Goal: Transaction & Acquisition: Obtain resource

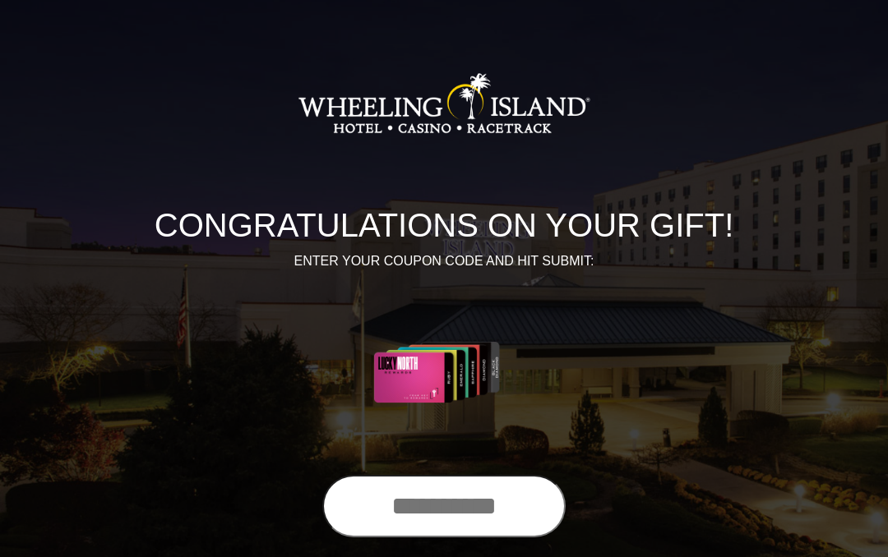
click at [463, 500] on input "text" at bounding box center [443, 506] width 243 height 62
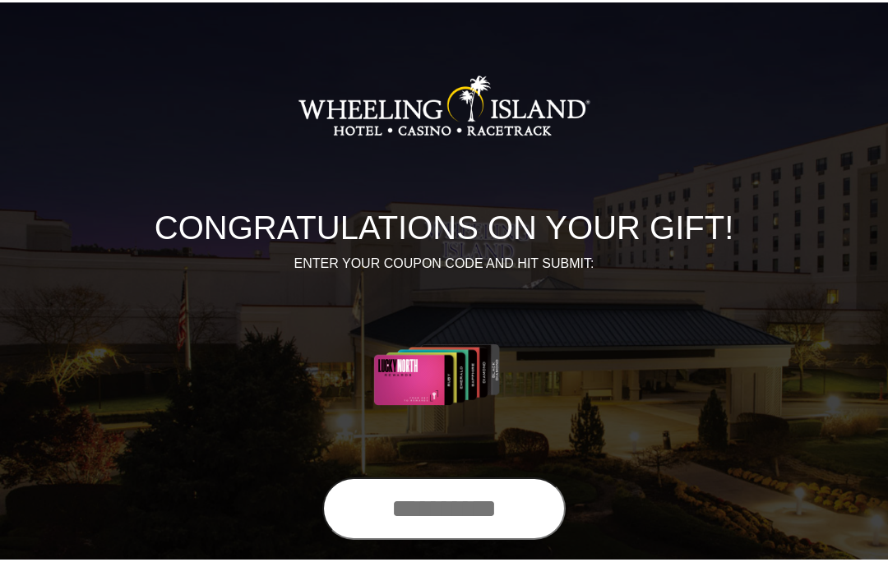
scroll to position [83, 0]
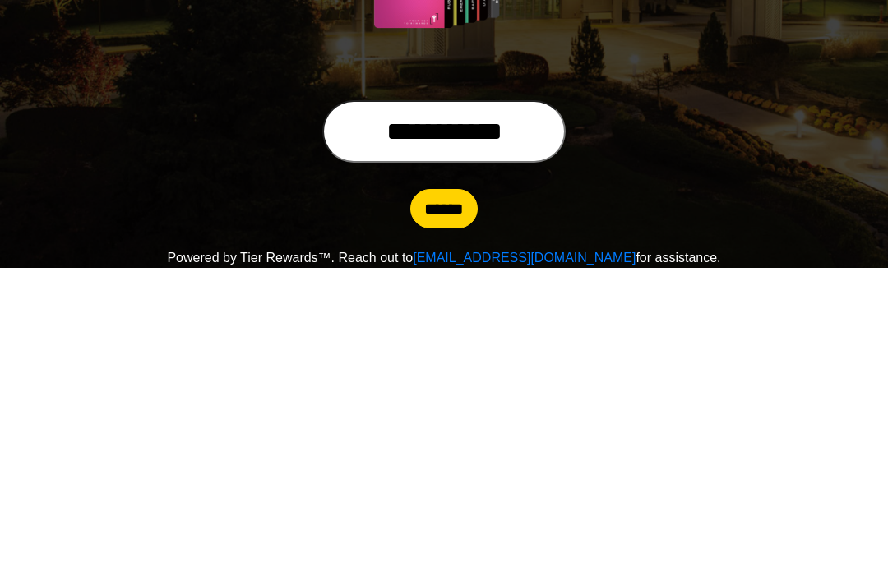
type input "**********"
click at [444, 483] on input "******" at bounding box center [443, 502] width 67 height 39
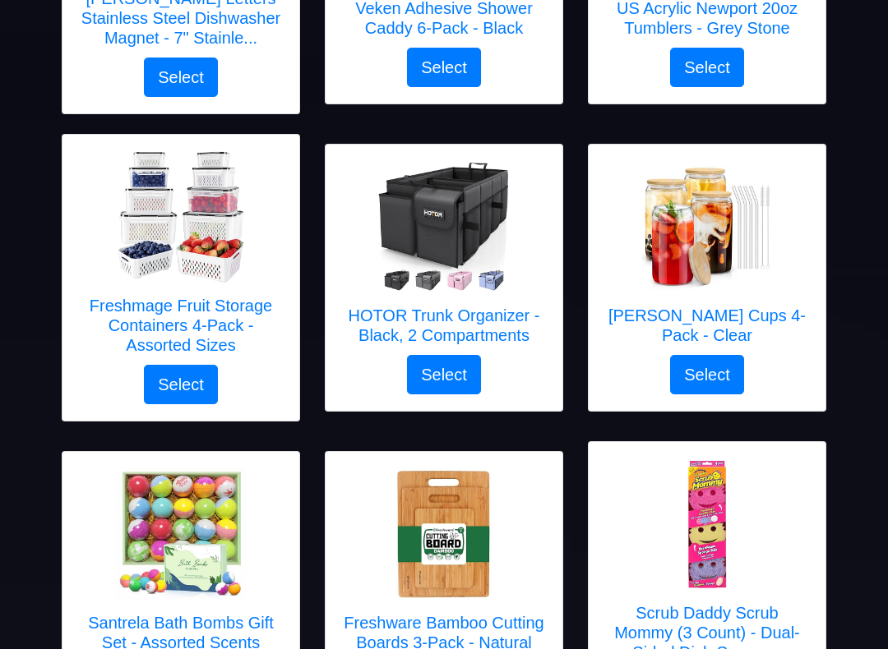
scroll to position [742, 0]
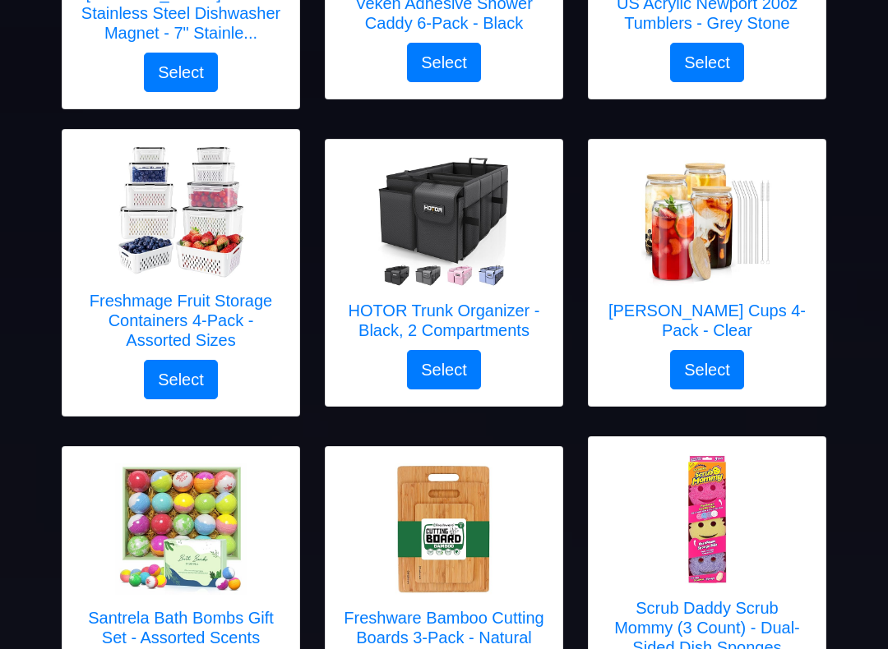
click at [714, 313] on h5 "Sungwoo Glass Cups 4-Pack - Clear" at bounding box center [707, 320] width 204 height 39
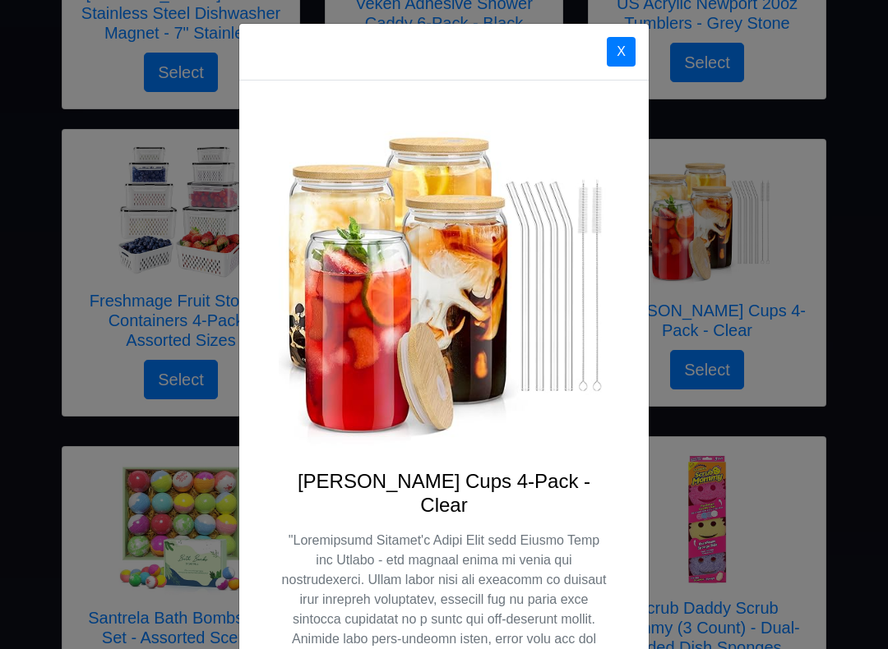
scroll to position [0, 0]
click at [614, 53] on button "X" at bounding box center [621, 52] width 29 height 30
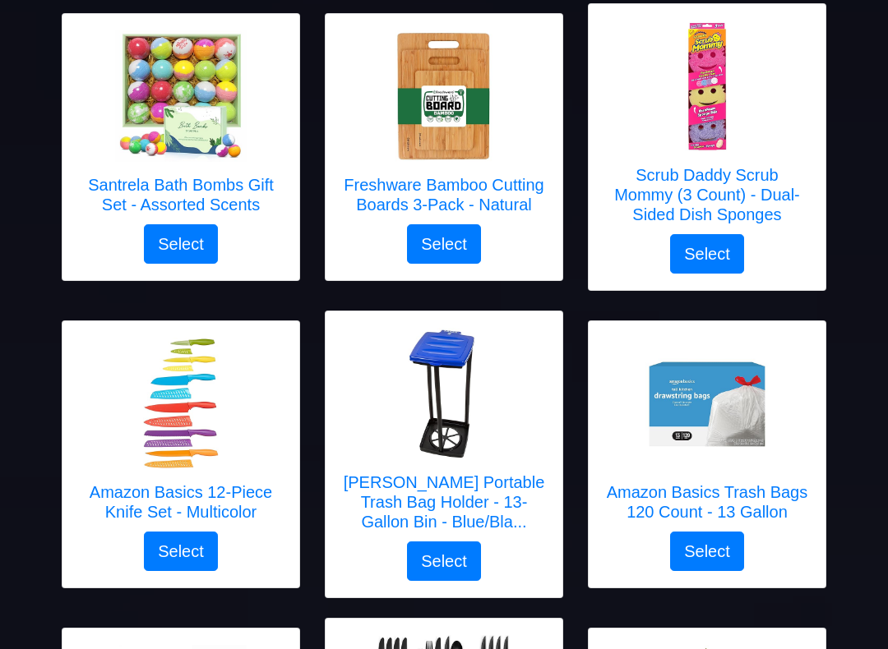
scroll to position [1185, 0]
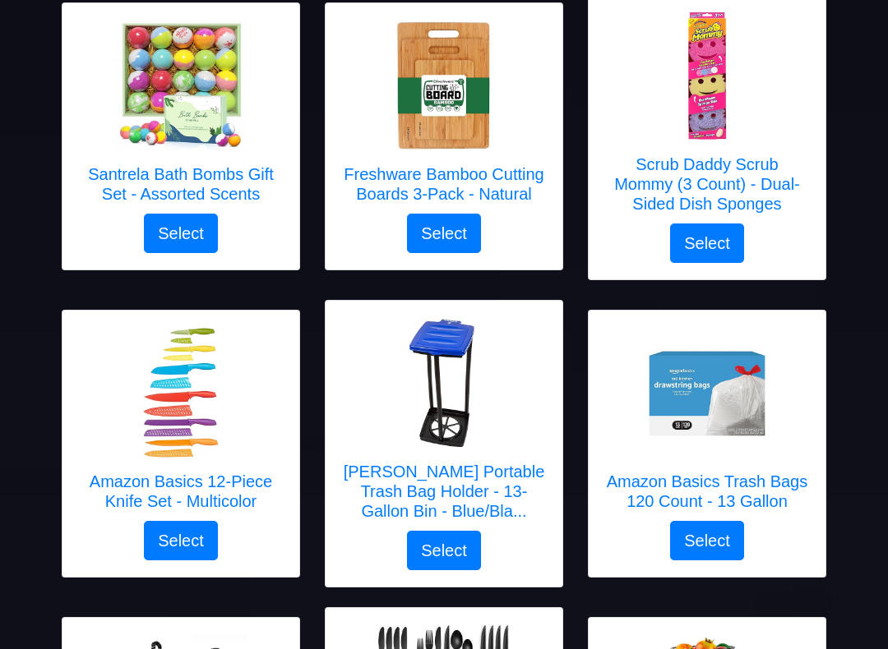
click at [510, 182] on h5 "Freshware Bamboo Cutting Boards 3-Pack - Natural" at bounding box center [444, 184] width 204 height 39
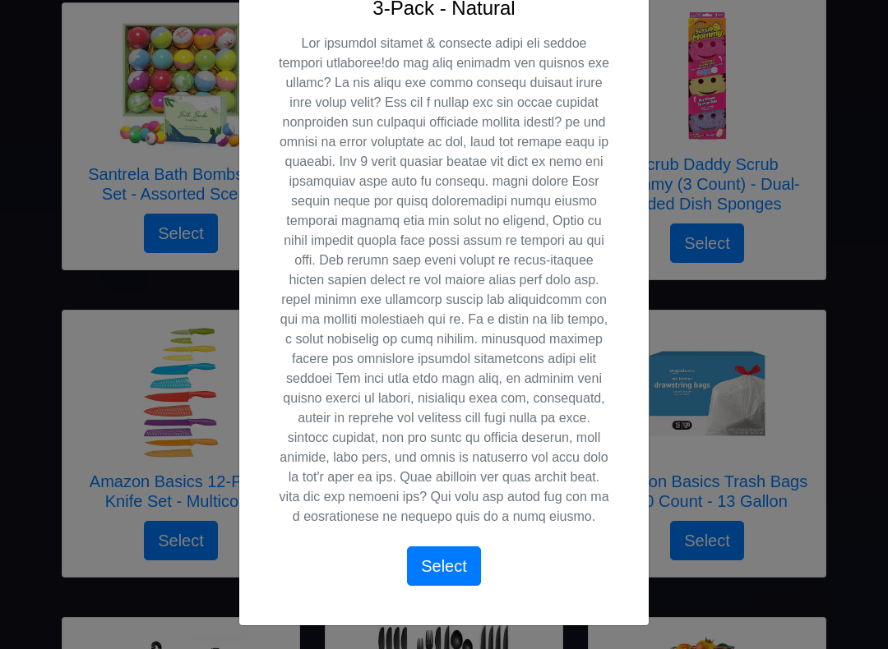
scroll to position [515, 0]
click at [563, 453] on p at bounding box center [444, 280] width 330 height 493
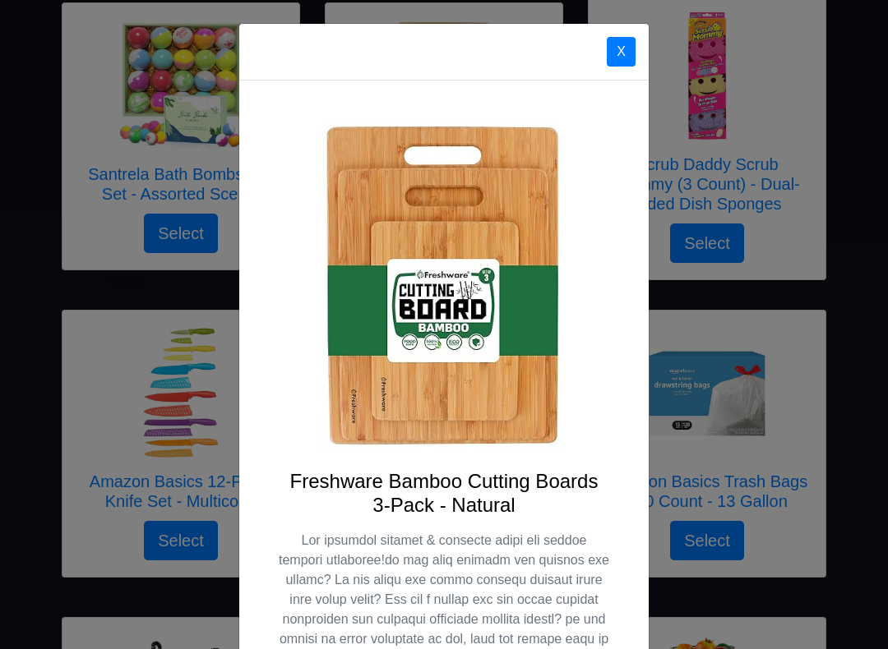
scroll to position [0, 0]
click at [626, 52] on button "X" at bounding box center [621, 52] width 29 height 30
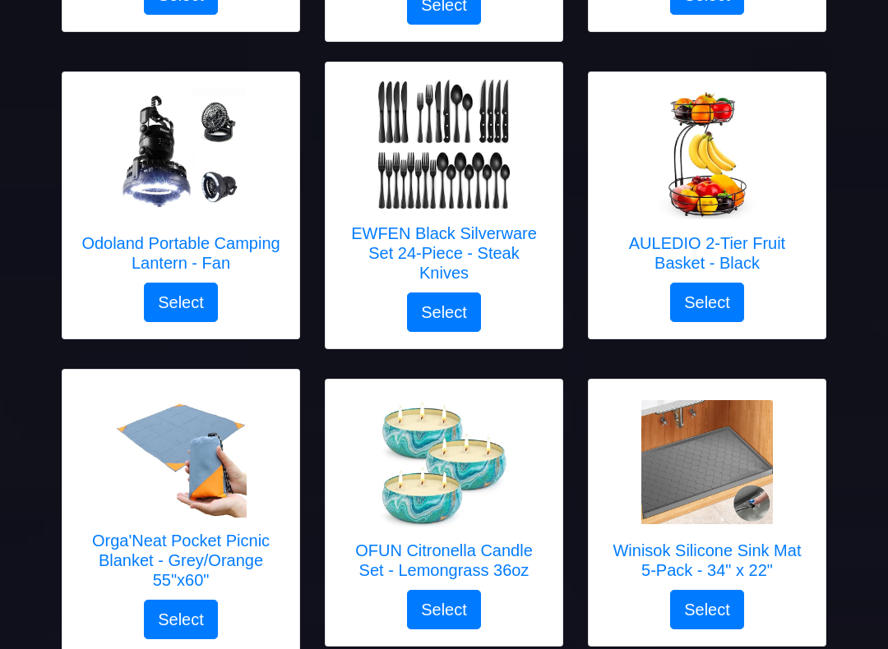
scroll to position [1732, 0]
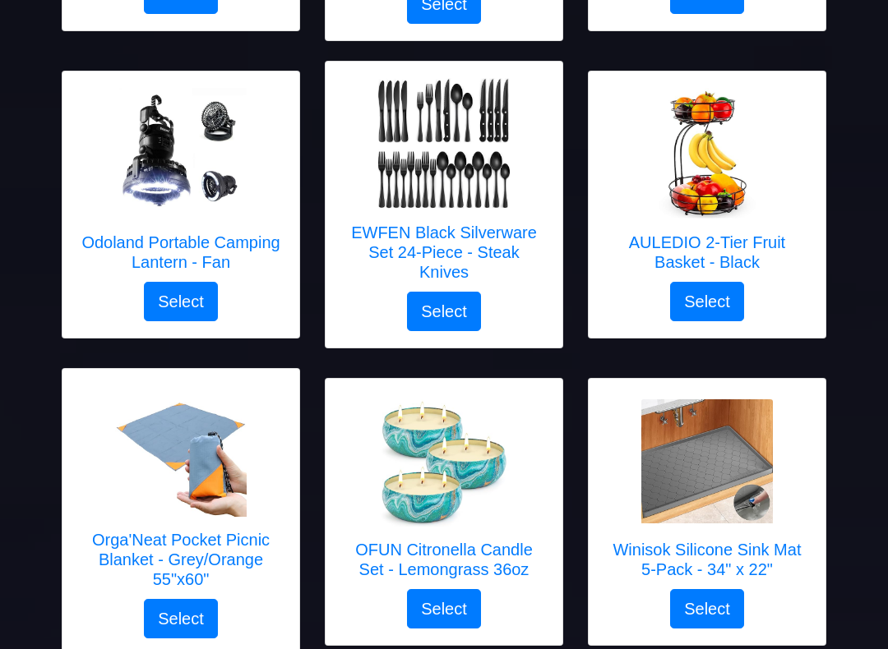
click at [158, 234] on h5 "Odoland Portable Camping Lantern - Fan" at bounding box center [181, 252] width 204 height 39
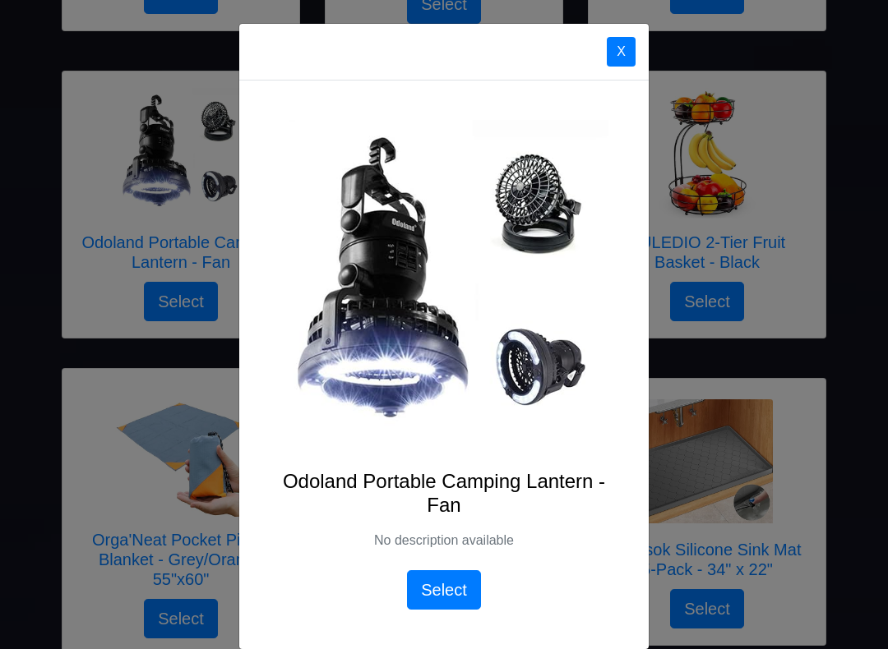
click at [620, 52] on button "X" at bounding box center [621, 52] width 29 height 30
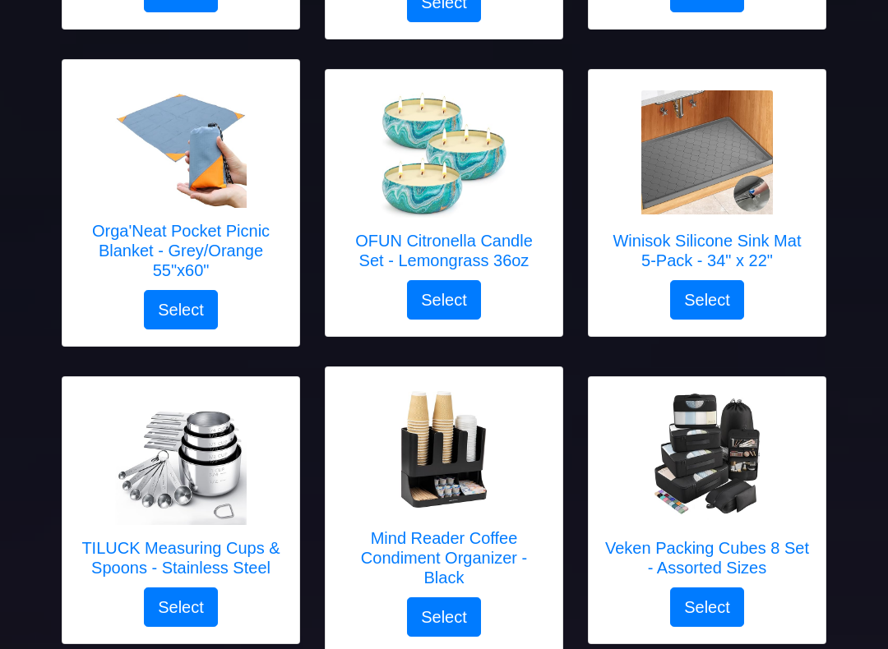
scroll to position [2045, 0]
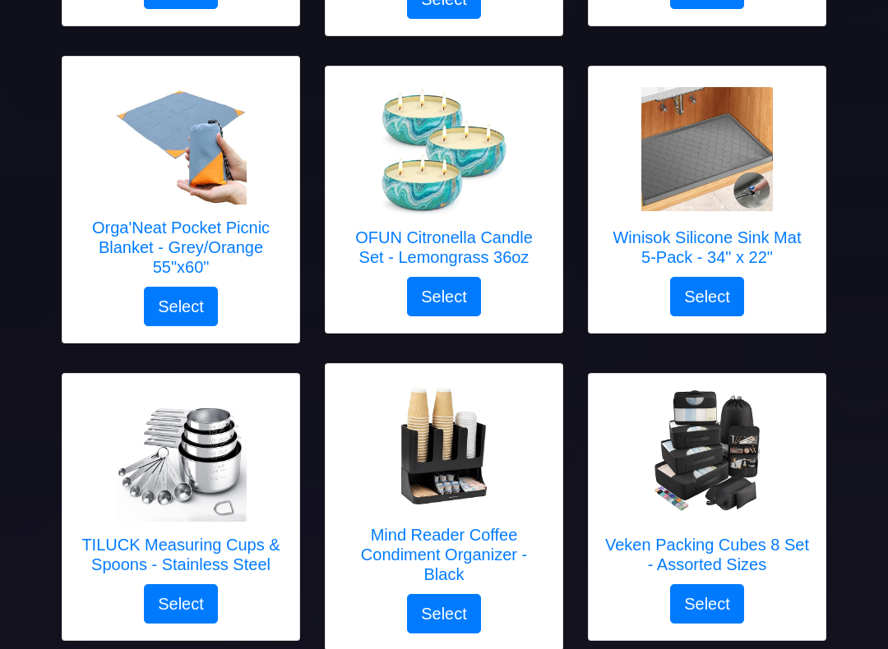
click at [671, 229] on h5 "Winisok Silicone Sink Mat 5-Pack - 34" x 22"" at bounding box center [707, 247] width 204 height 39
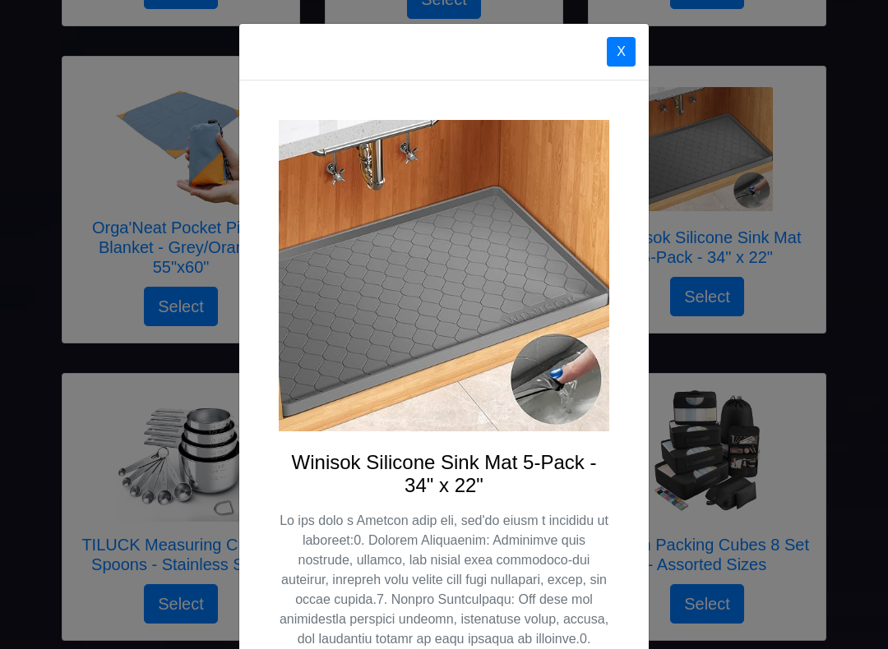
click at [628, 38] on button "X" at bounding box center [621, 52] width 29 height 30
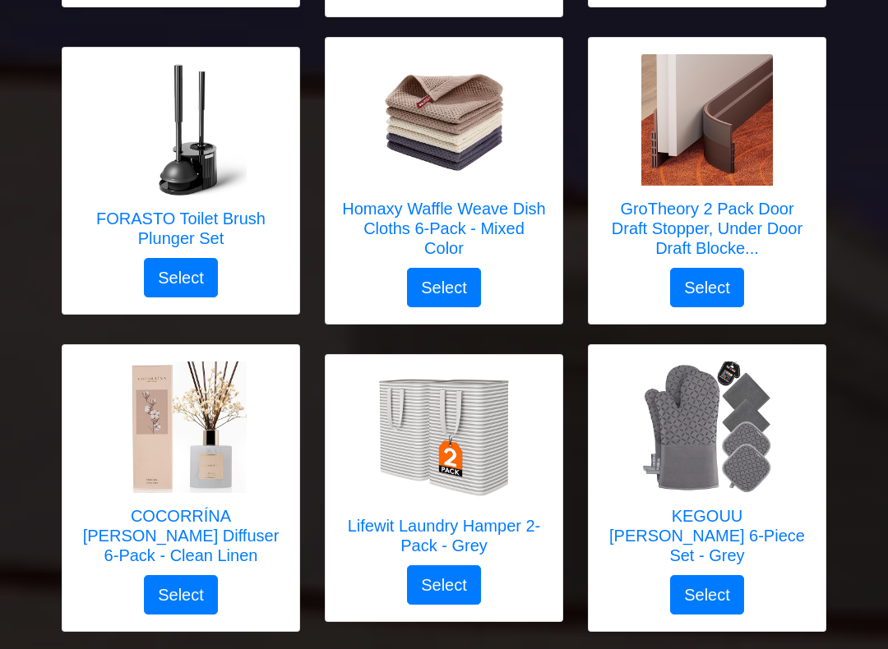
scroll to position [2672, 0]
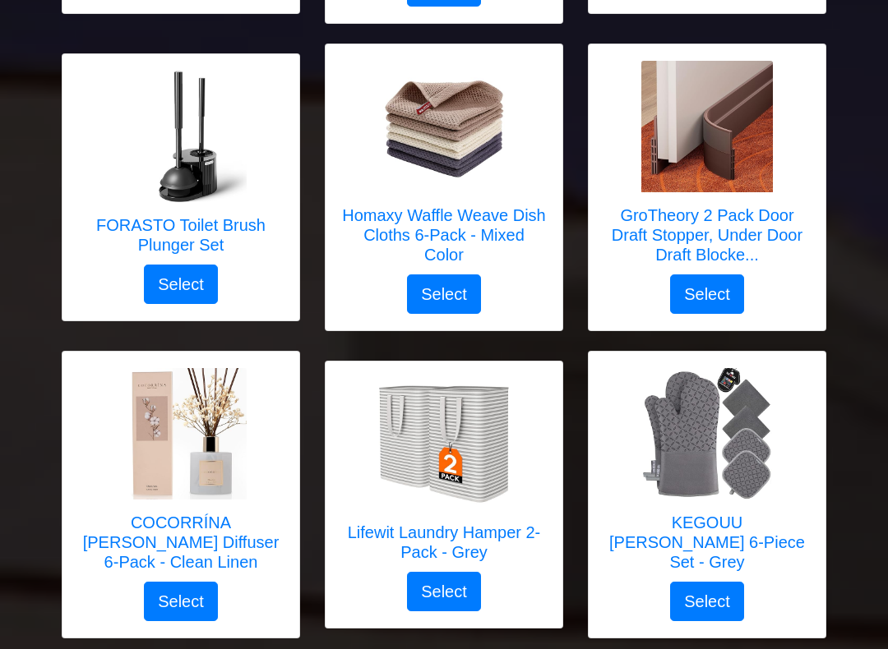
click at [461, 207] on h5 "Homaxy Waffle Weave Dish Cloths 6-Pack - Mixed Color" at bounding box center [444, 234] width 204 height 59
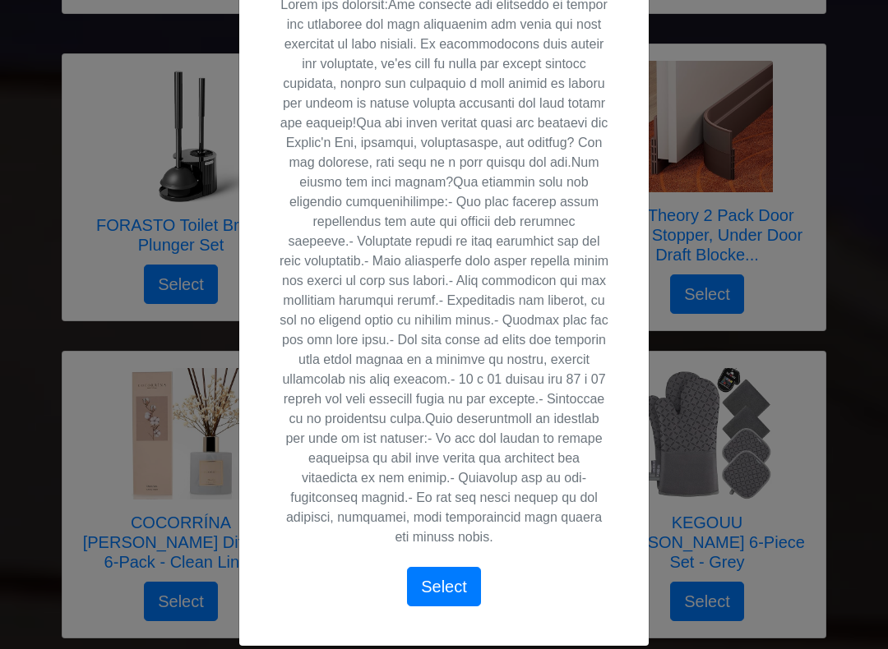
scroll to position [535, 0]
click at [43, 409] on div "X Homaxy Waffle Weave Dish Cloths 6-Pack - Mixed Color Select" at bounding box center [444, 324] width 888 height 649
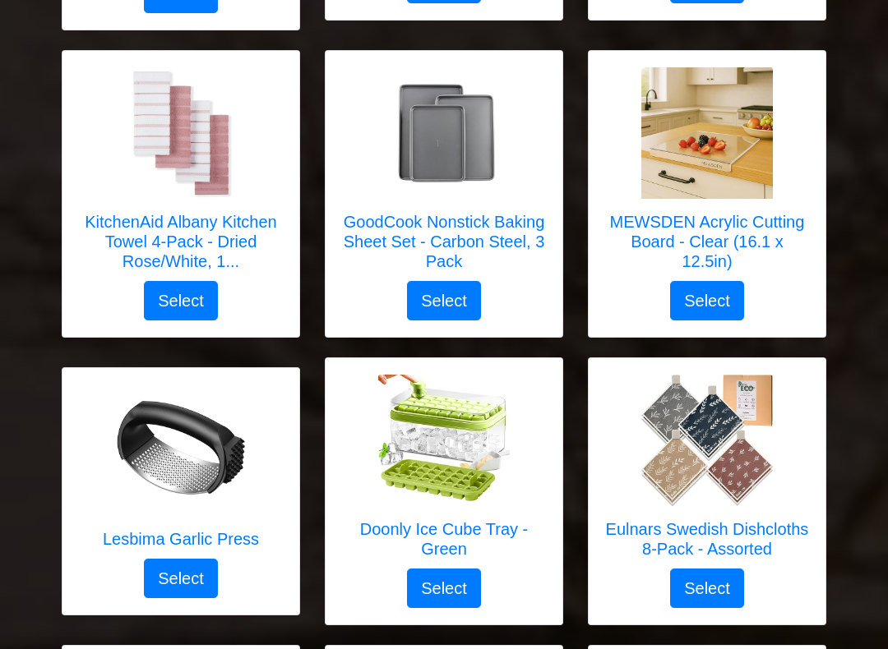
scroll to position [3895, 0]
click at [467, 222] on h5 "GoodCook Nonstick Baking Sheet Set - Carbon Steel, 3 Pack" at bounding box center [444, 241] width 204 height 59
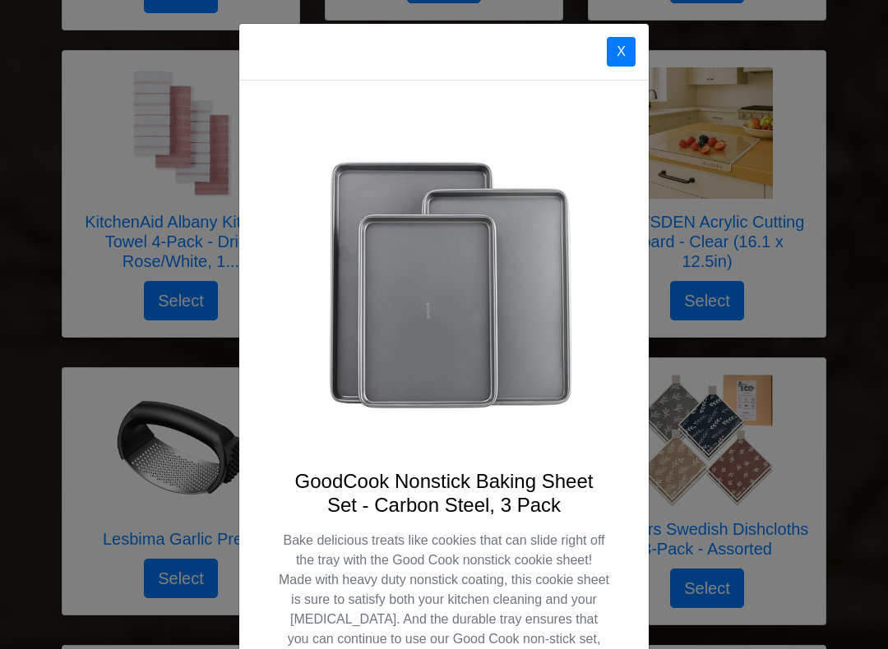
scroll to position [0, 0]
click at [626, 55] on button "X" at bounding box center [621, 52] width 29 height 30
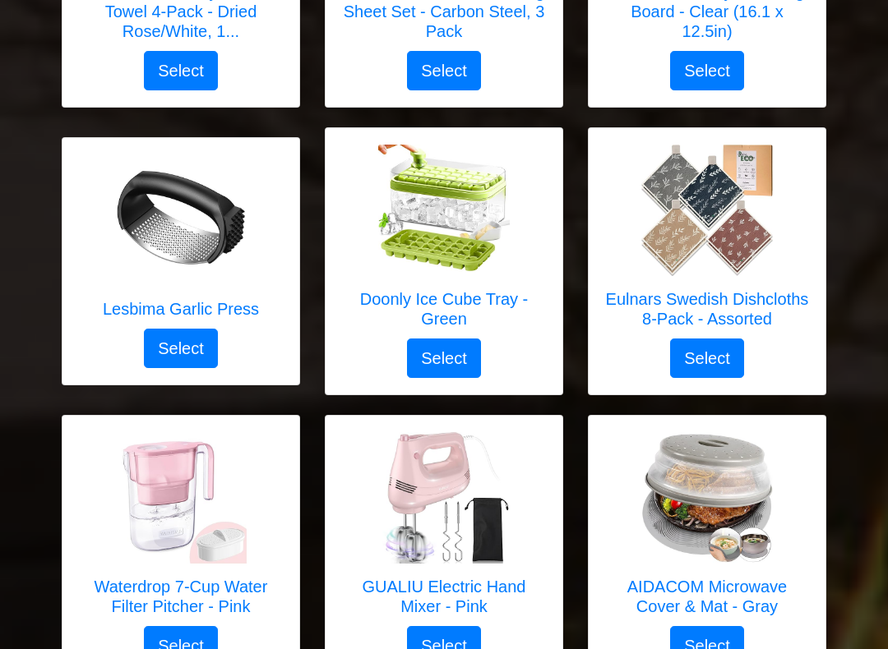
scroll to position [4126, 0]
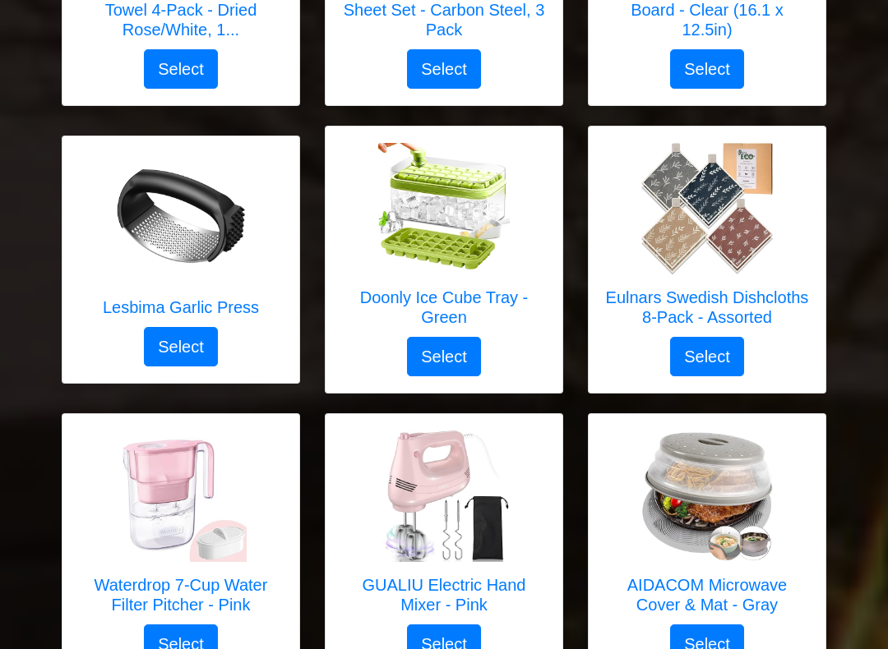
click at [235, 310] on h5 "Lesbima Garlic Press" at bounding box center [181, 308] width 156 height 20
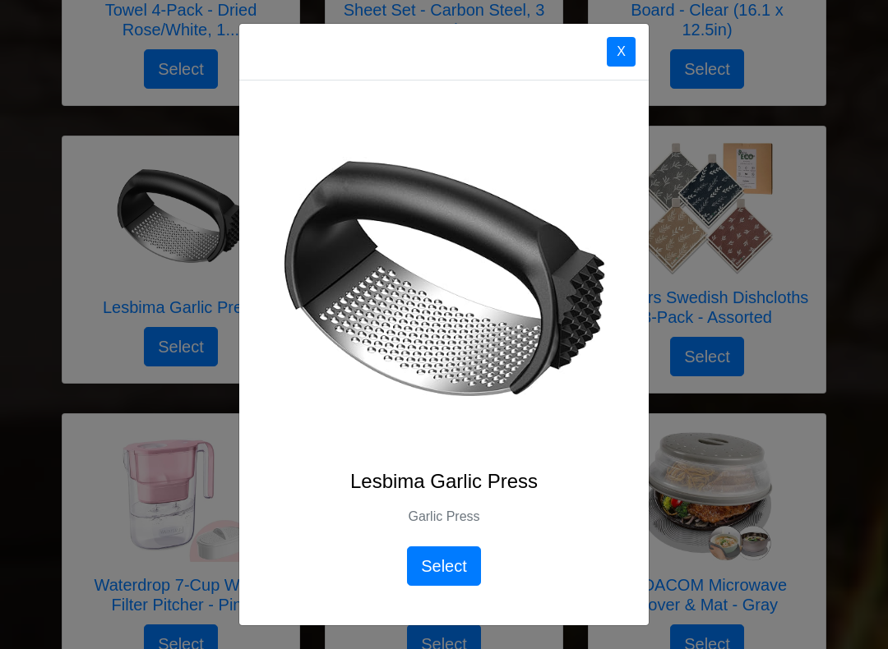
click at [46, 447] on div "X Lesbima Garlic Press Garlic Press Select" at bounding box center [444, 324] width 888 height 649
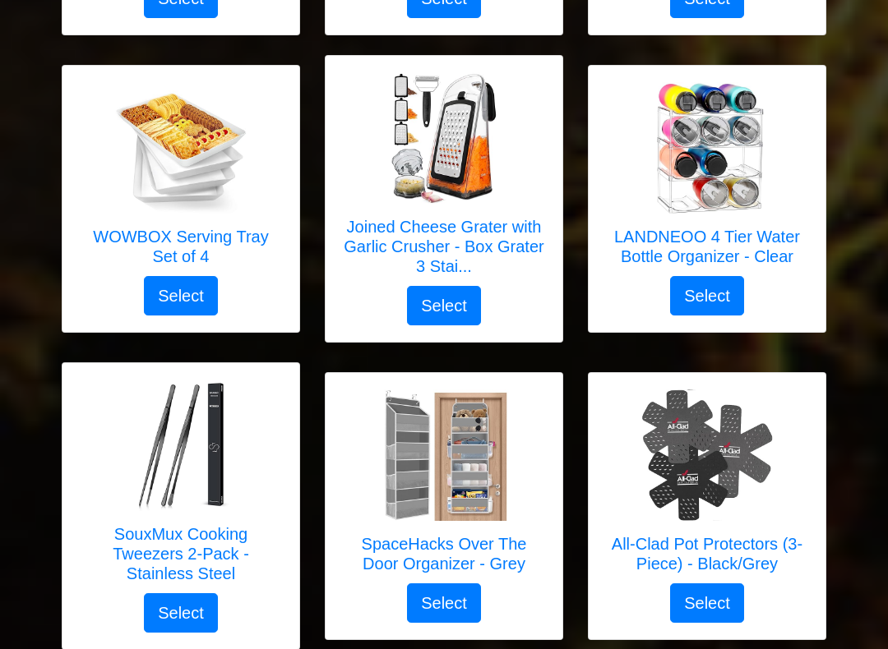
scroll to position [4772, 0]
click at [387, 239] on h5 "Joined Cheese Grater with Garlic Crusher - Box Grater 3 Stai..." at bounding box center [444, 246] width 204 height 59
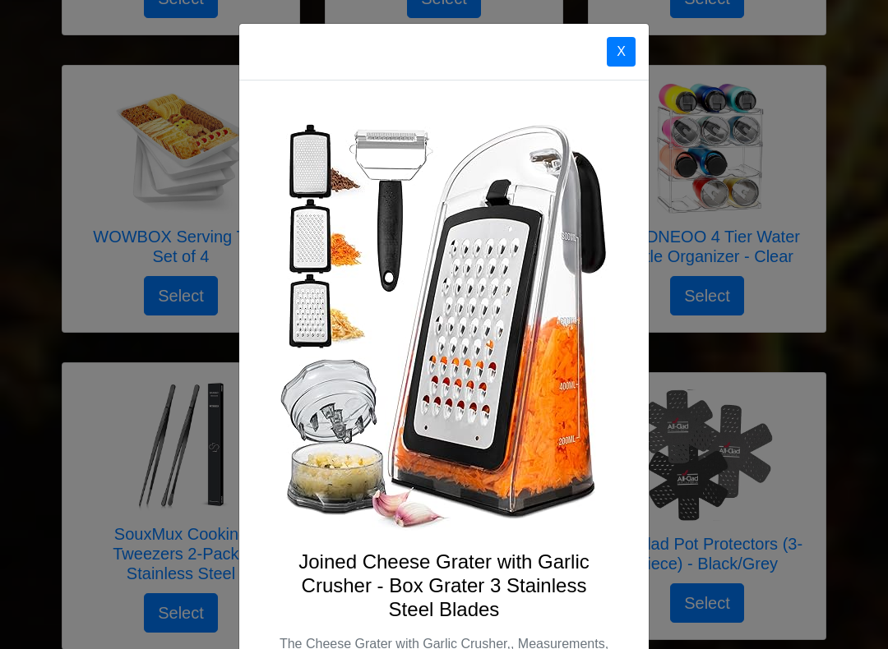
click at [23, 451] on div "X Joined Cheese Grater with Garlic Crusher - Box Grater 3 Stainless Steel Blade…" at bounding box center [444, 324] width 888 height 649
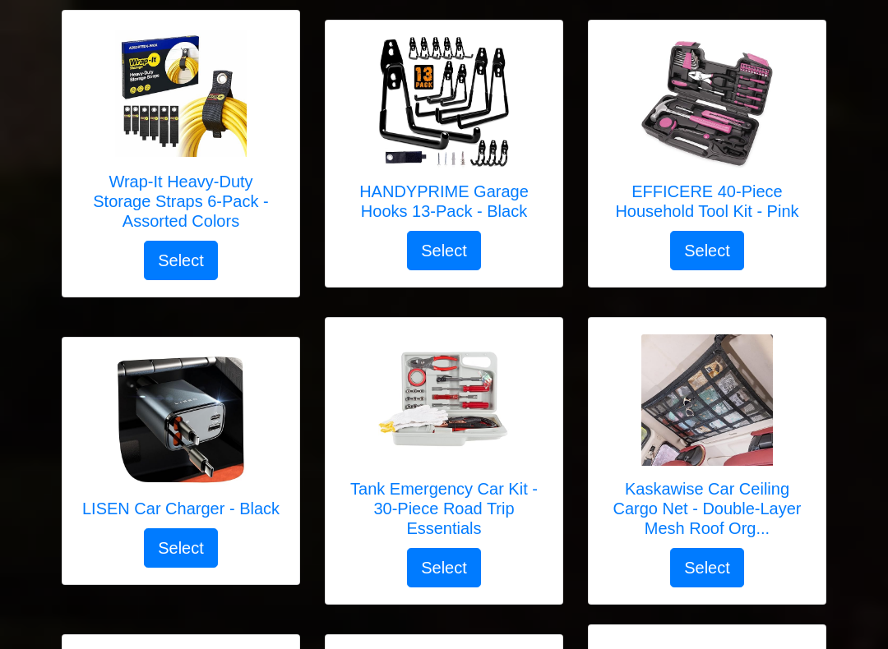
scroll to position [6627, 0]
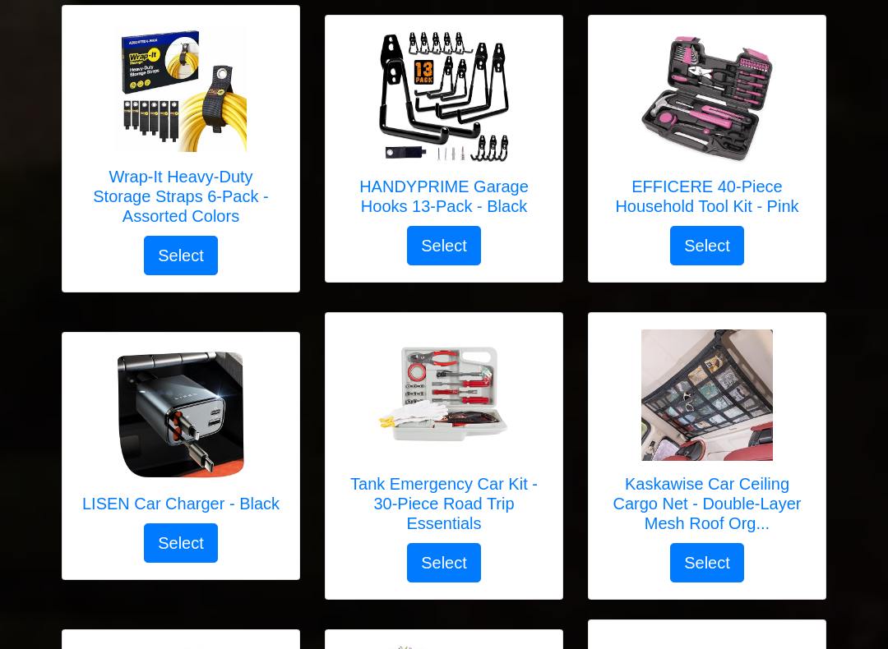
click at [691, 178] on h5 "EFFICERE 40-Piece Household Tool Kit - Pink" at bounding box center [707, 196] width 204 height 39
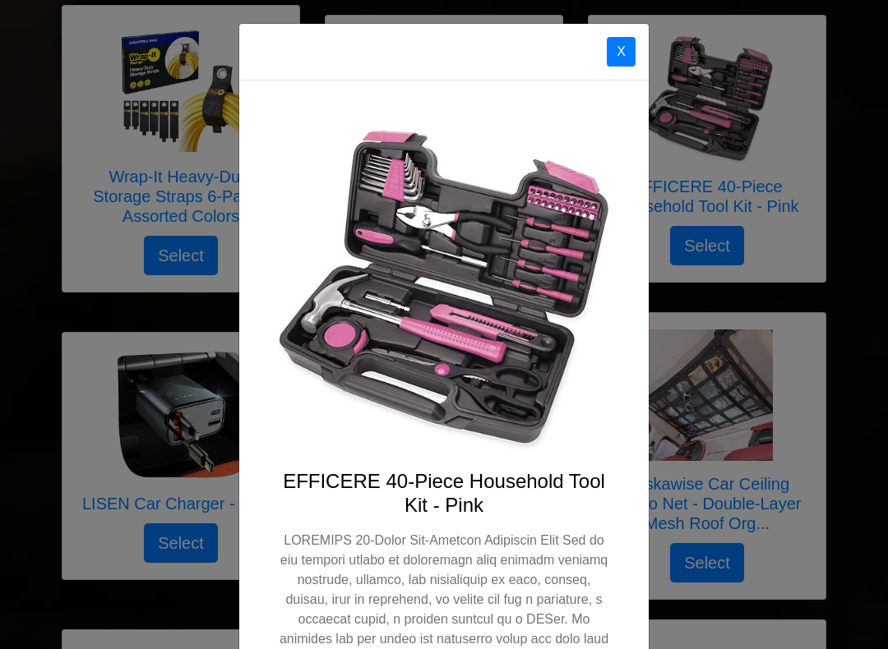
click at [621, 53] on button "X" at bounding box center [621, 52] width 29 height 30
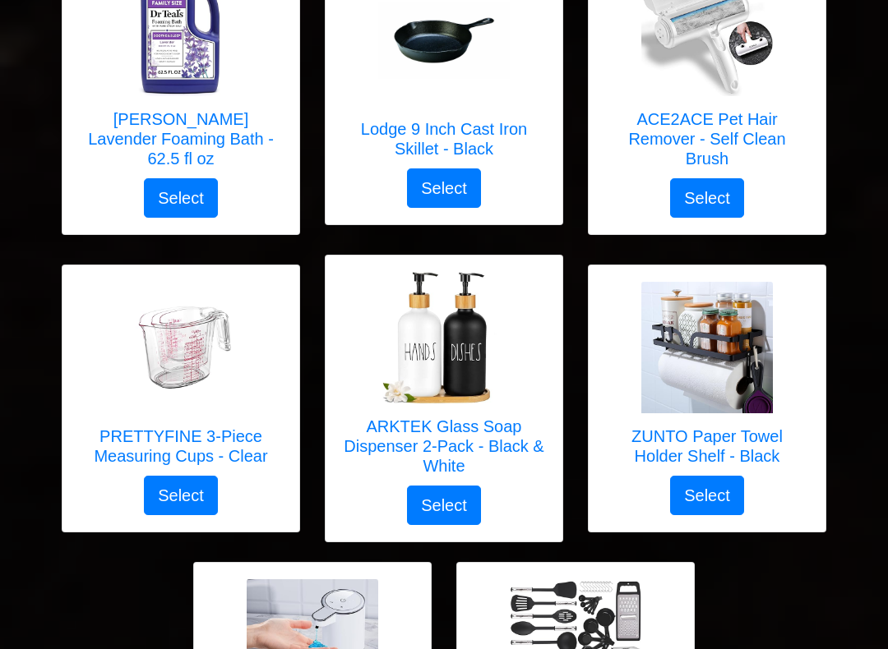
scroll to position [7618, 0]
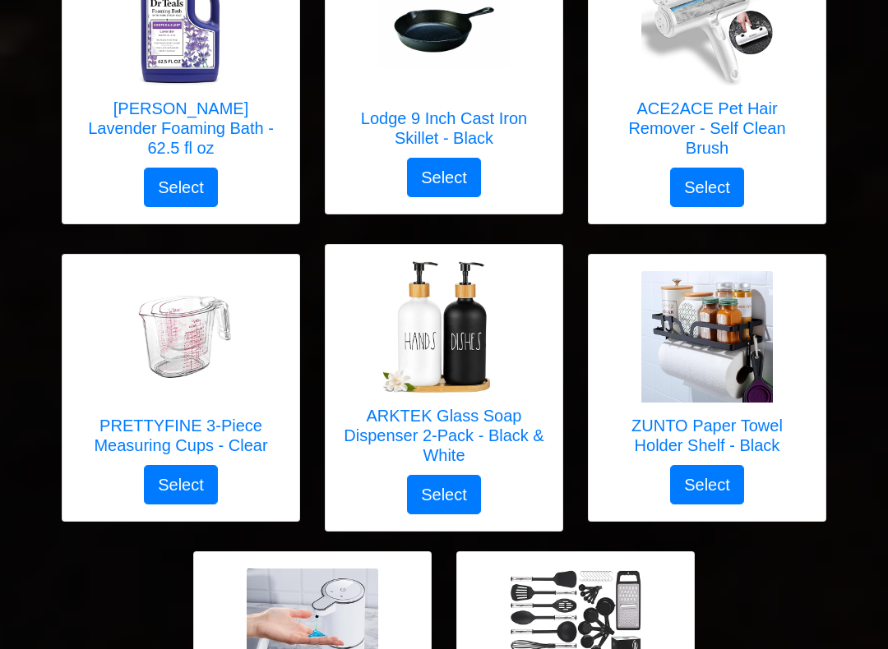
click at [192, 422] on h5 "PRETTYFINE 3-Piece Measuring Cups - Clear" at bounding box center [181, 435] width 204 height 39
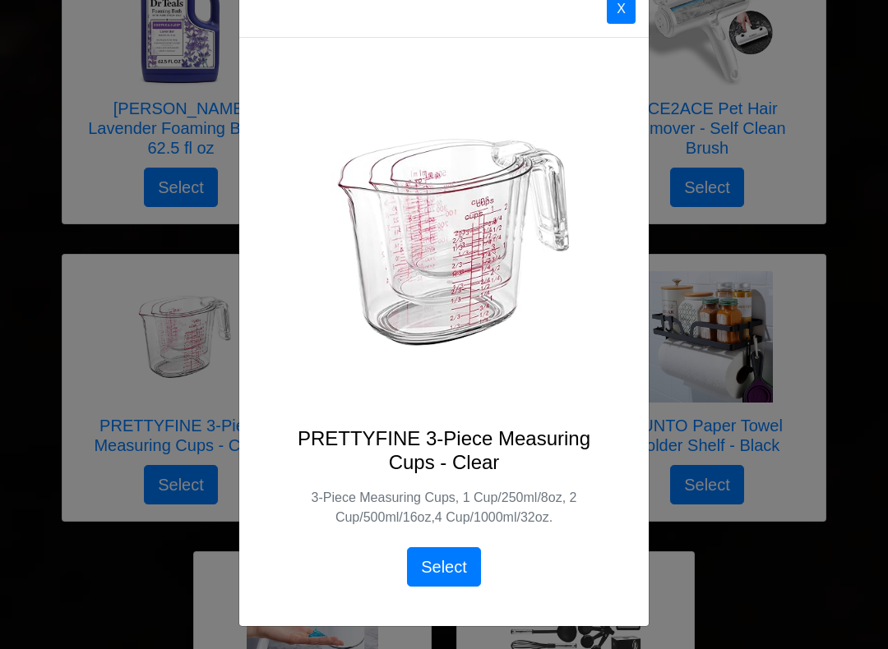
scroll to position [42, 0]
click at [629, 7] on button "X" at bounding box center [621, 10] width 29 height 30
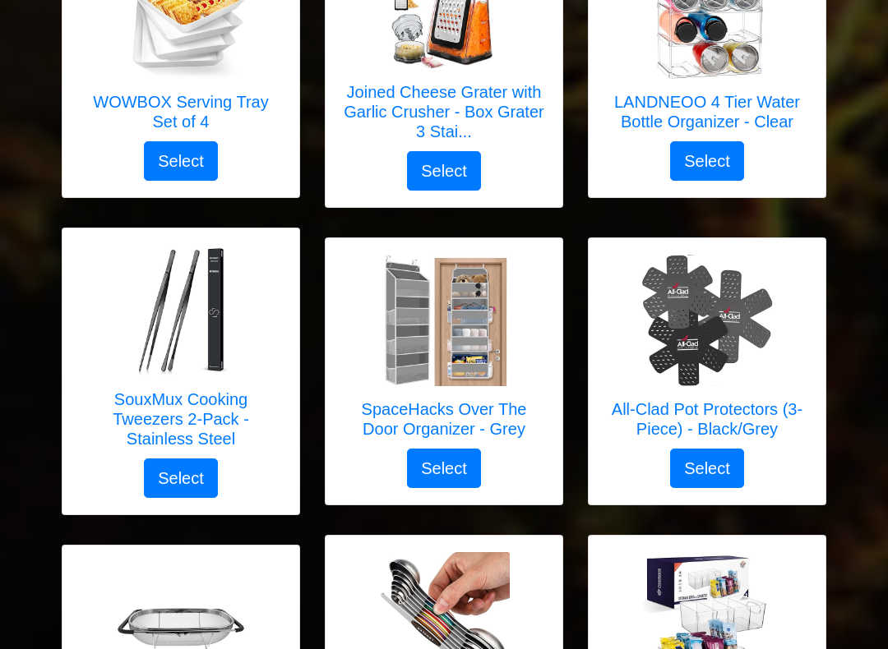
scroll to position [4908, 0]
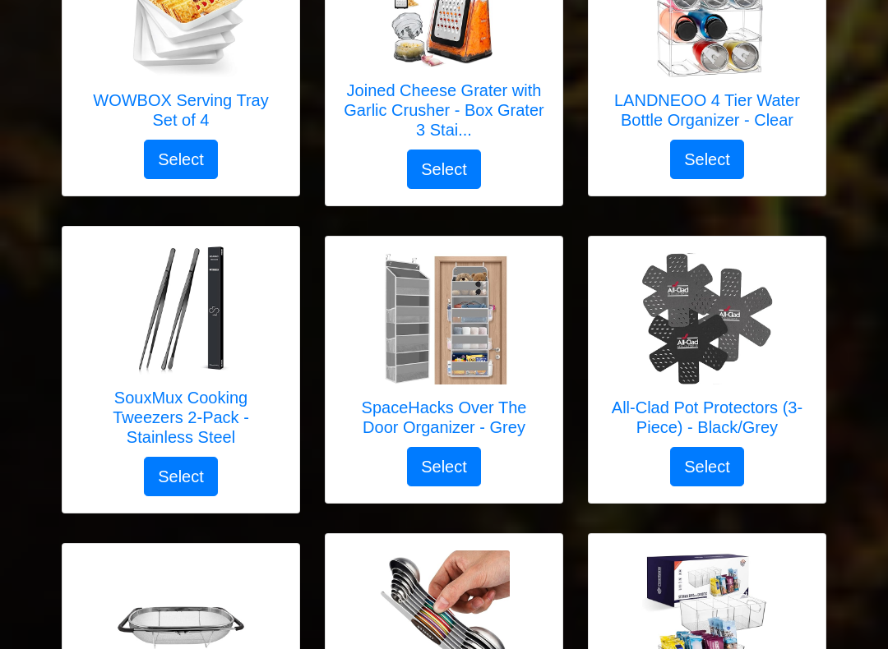
click at [144, 404] on h5 "SouxMux Cooking Tweezers 2-Pack - Stainless Steel" at bounding box center [181, 418] width 204 height 59
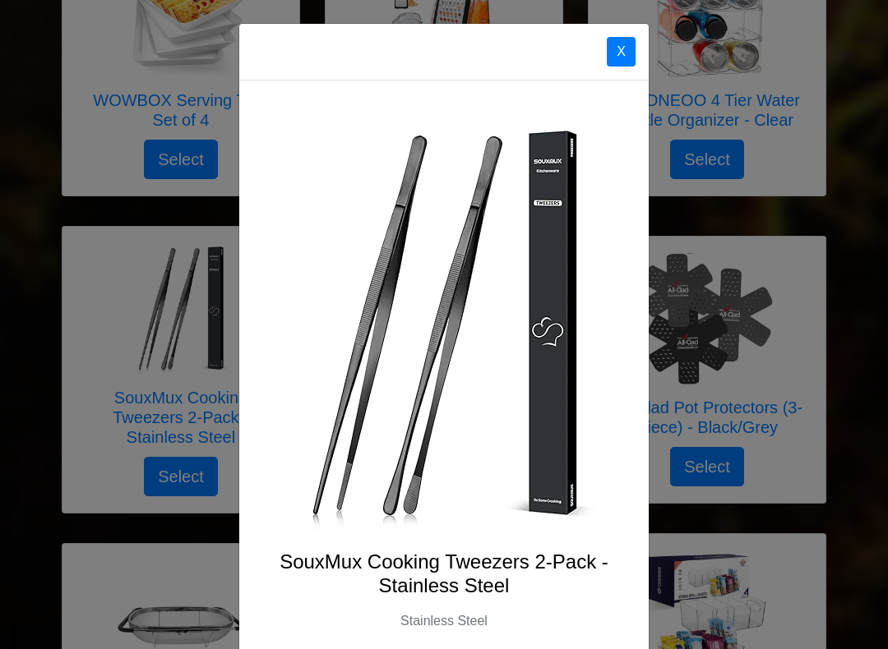
scroll to position [0, 0]
click at [621, 51] on button "X" at bounding box center [621, 52] width 29 height 30
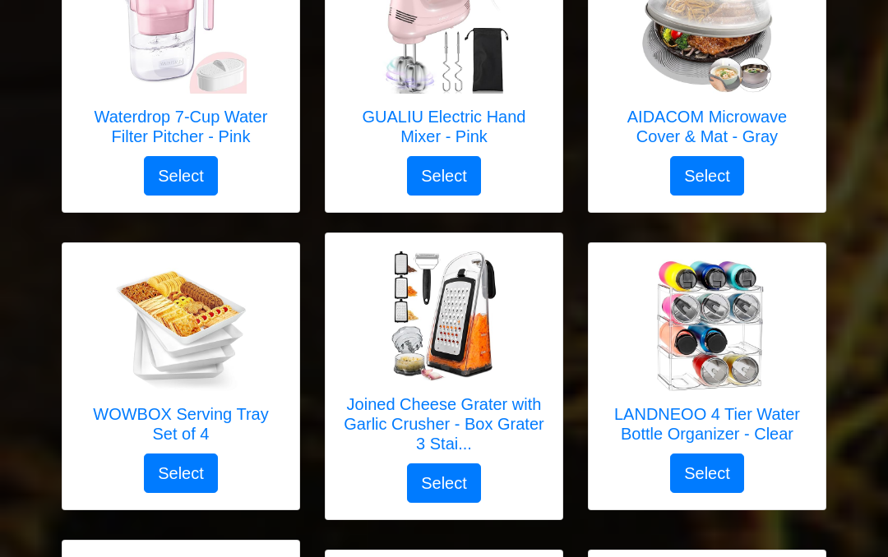
scroll to position [4592, 0]
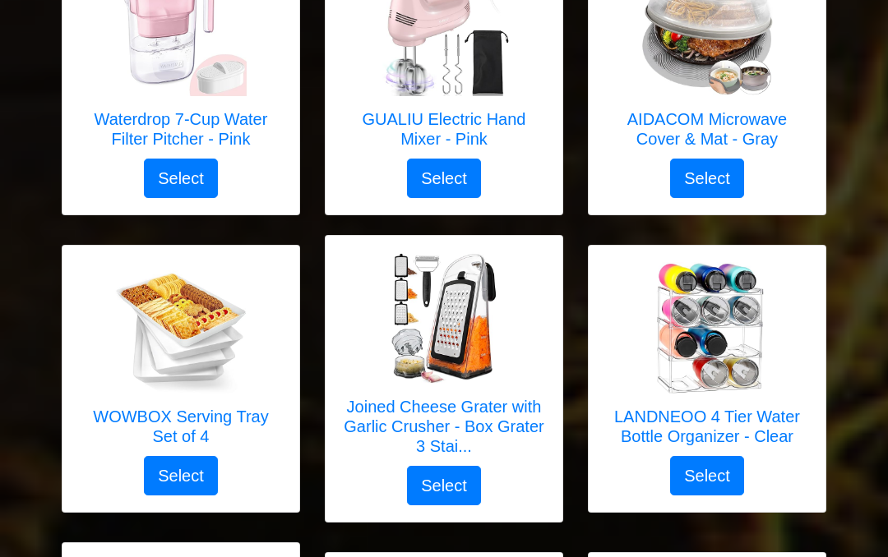
click at [168, 410] on h5 "WOWBOX Serving Tray Set of 4" at bounding box center [181, 426] width 204 height 39
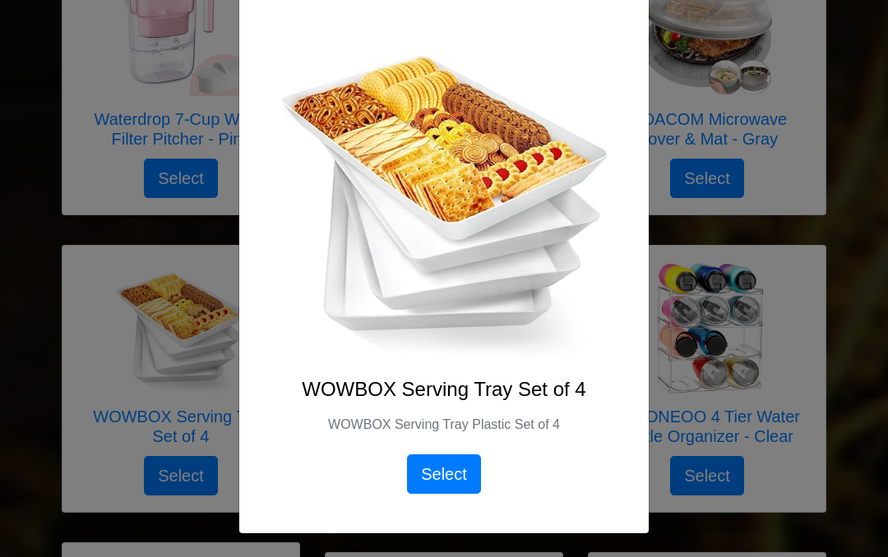
scroll to position [91, 0]
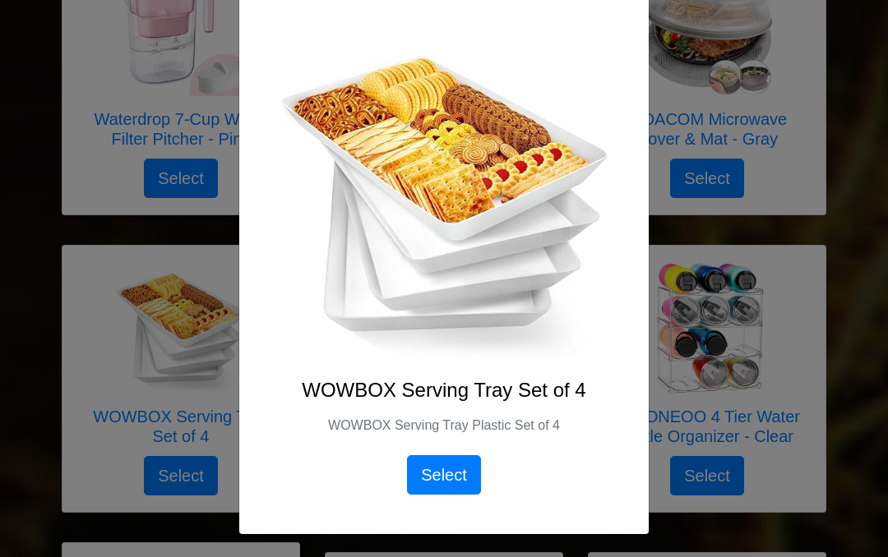
click at [51, 372] on div "X WOWBOX Serving Tray Set of 4 WOWBOX Serving Tray Plastic Set of 4 Select" at bounding box center [444, 278] width 888 height 557
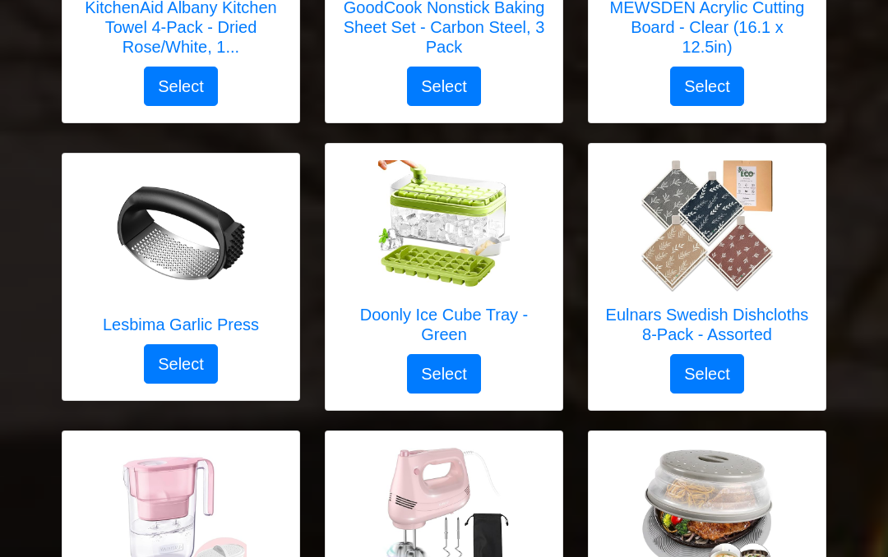
scroll to position [4069, 0]
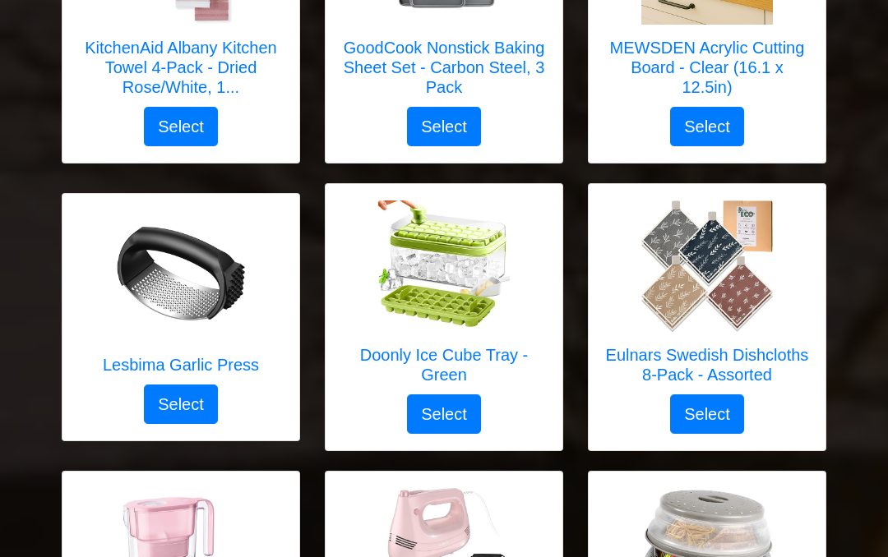
click at [716, 357] on h5 "Eulnars Swedish Dishcloths 8-Pack - Assorted" at bounding box center [707, 364] width 204 height 39
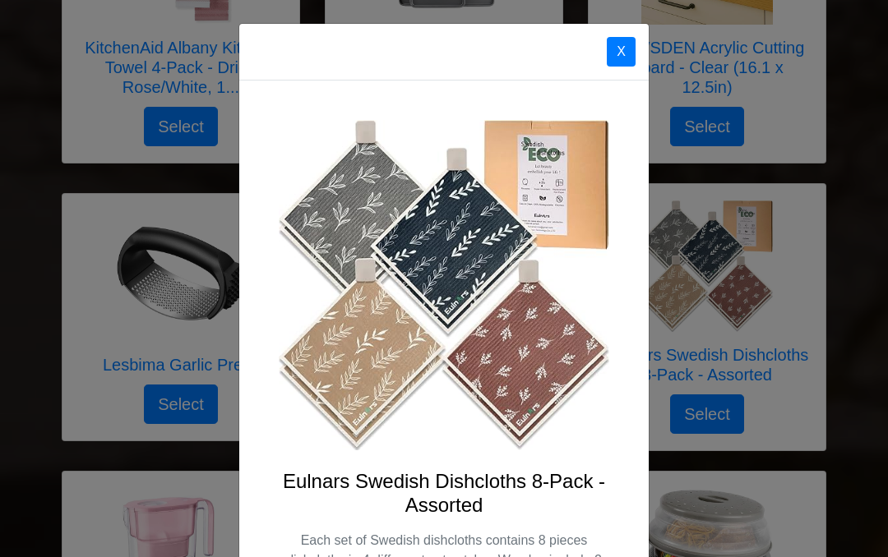
scroll to position [0, 0]
click at [39, 361] on div "X Eulnars Swedish Dishcloths 8-Pack - Assorted Each set of Swedish dishcloths c…" at bounding box center [444, 278] width 888 height 557
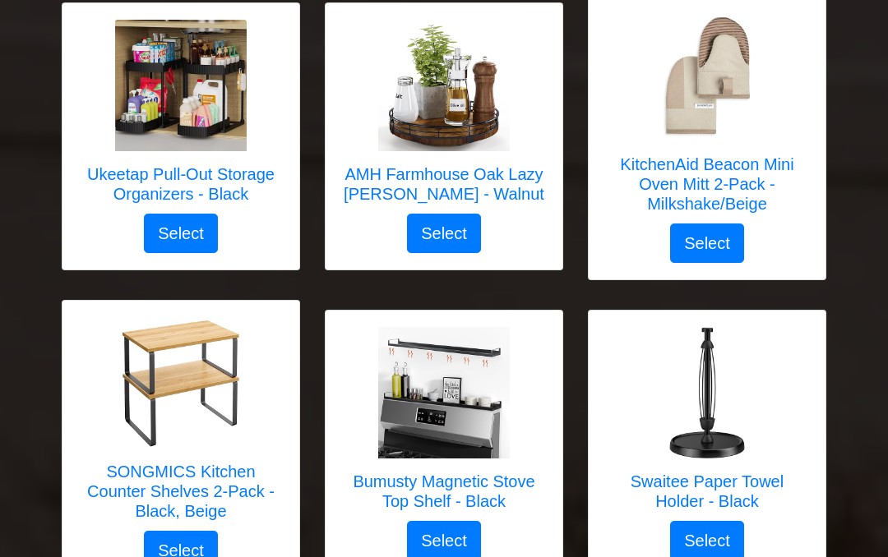
scroll to position [3333, 0]
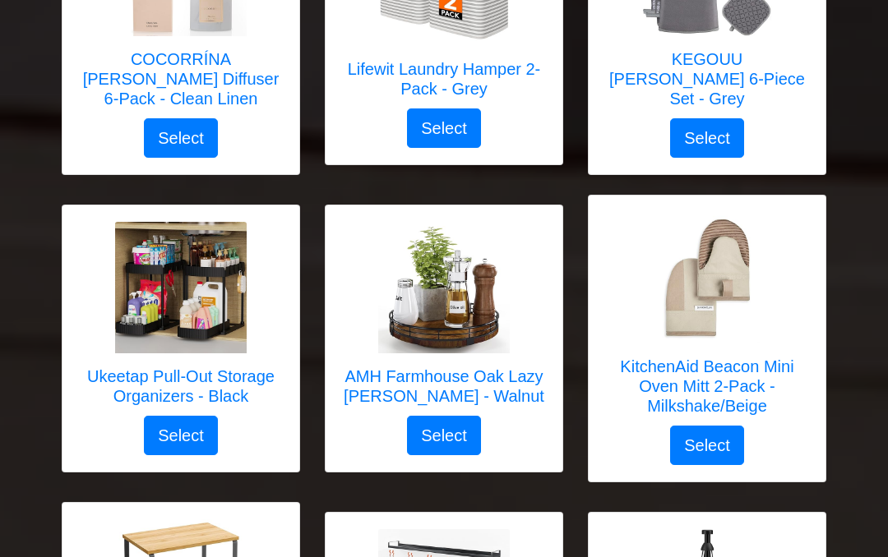
scroll to position [3129, 0]
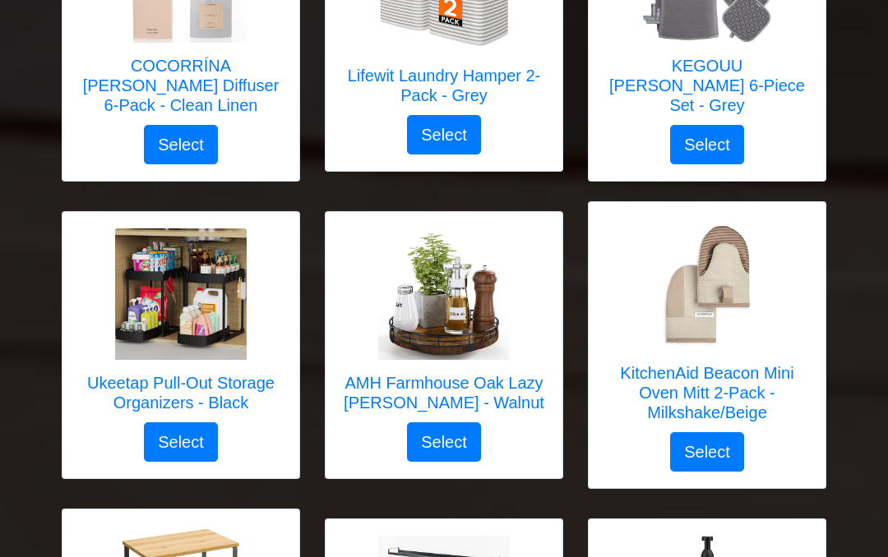
click at [123, 383] on h5 "Ukeetap Pull-Out Storage Organizers - Black" at bounding box center [181, 392] width 204 height 39
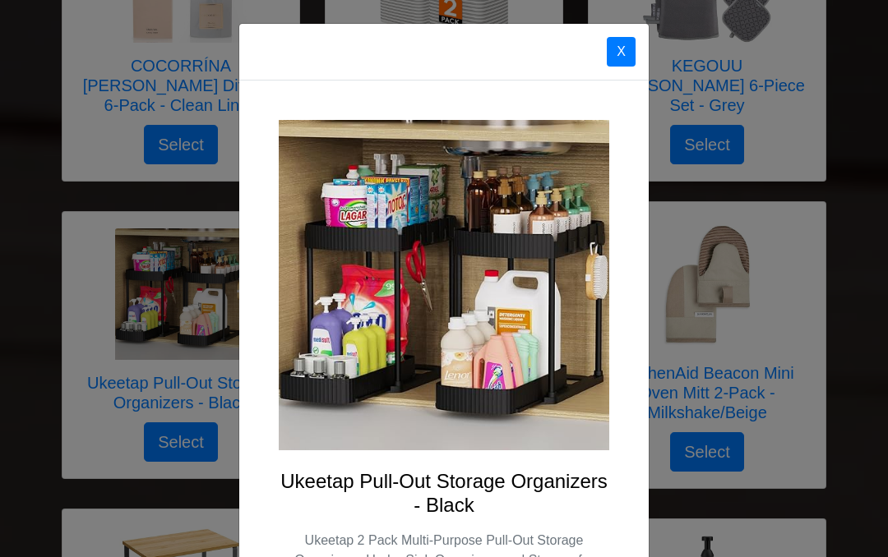
scroll to position [0, 0]
click at [625, 49] on button "X" at bounding box center [621, 52] width 29 height 30
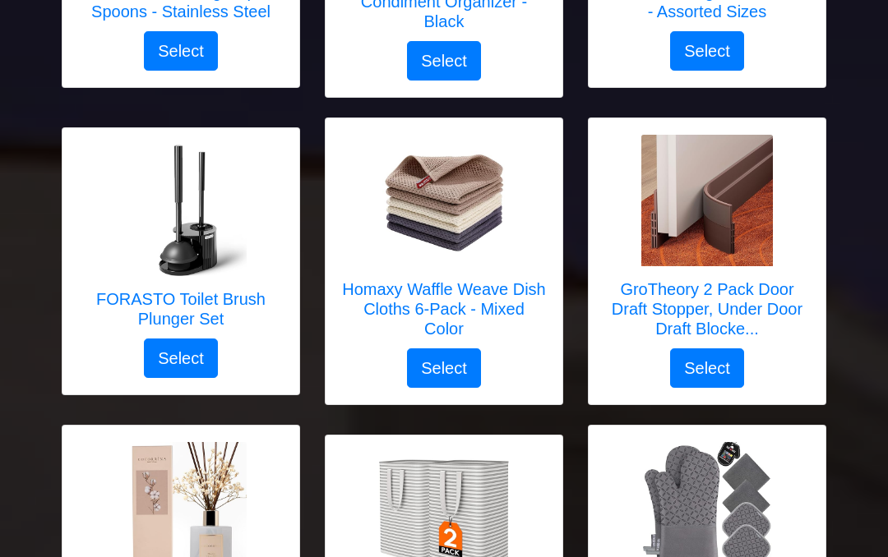
scroll to position [2597, 0]
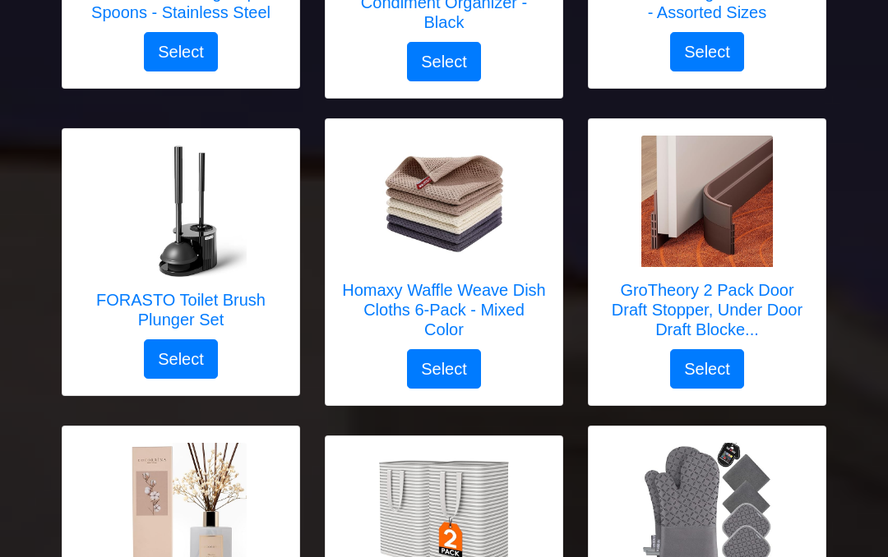
click at [117, 293] on h5 "FORASTO Toilet Brush Plunger Set" at bounding box center [181, 309] width 204 height 39
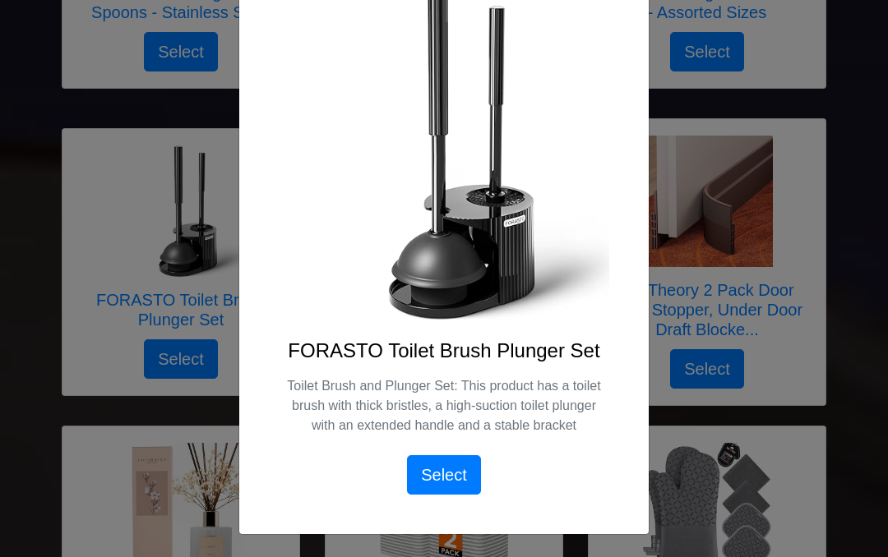
scroll to position [131, 0]
click at [23, 324] on div "X FORASTO Toilet Brush Plunger Set Toilet Brush and Plunger Set: This product h…" at bounding box center [444, 278] width 888 height 557
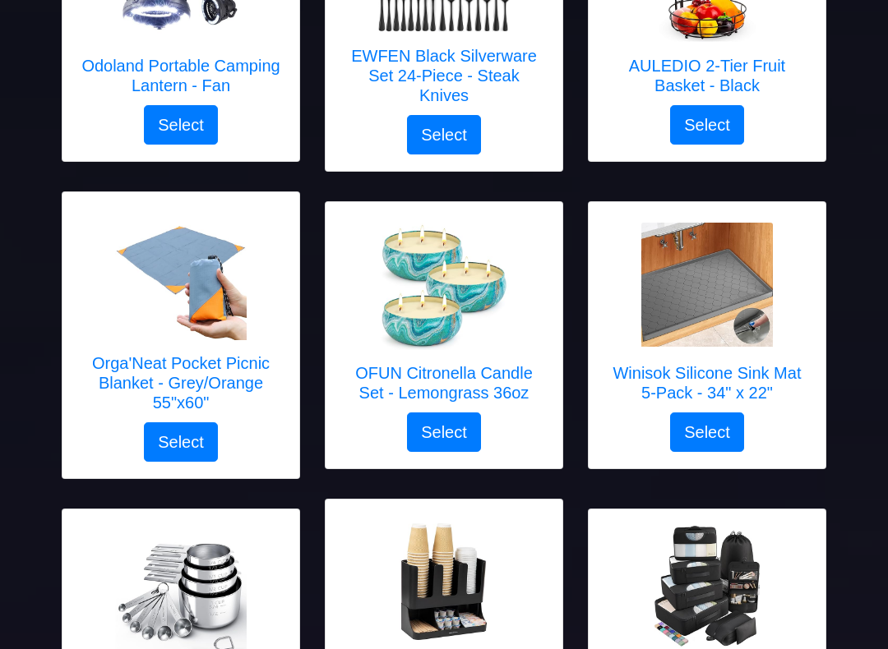
scroll to position [1909, 0]
click at [380, 371] on h5 "OFUN Citronella Candle Set - Lemongrass 36oz" at bounding box center [444, 382] width 204 height 39
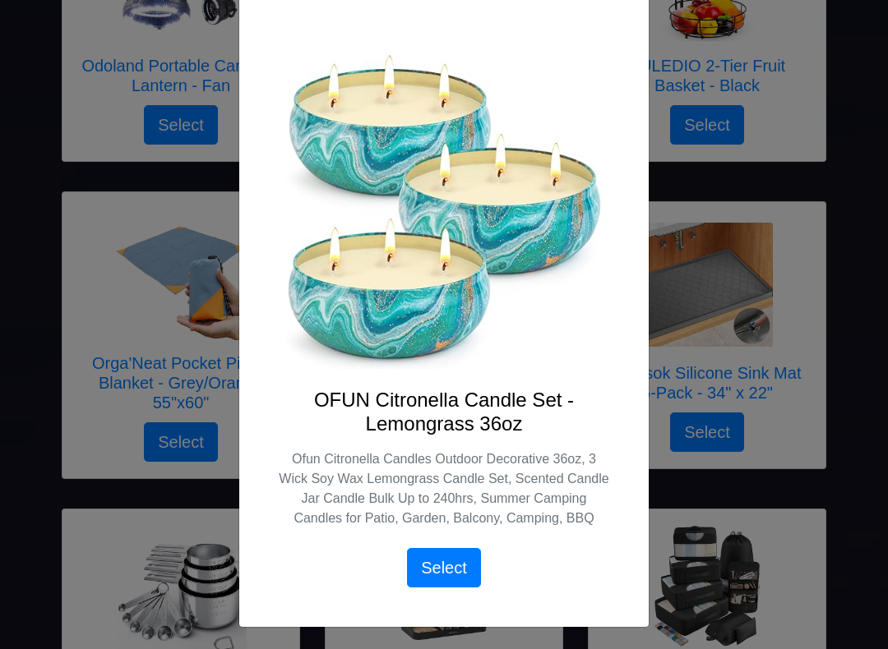
scroll to position [81, 0]
click at [38, 415] on div "X OFUN Citronella Candle Set - Lemongrass 36oz Ofun Citronella Candles Outdoor …" at bounding box center [444, 324] width 888 height 649
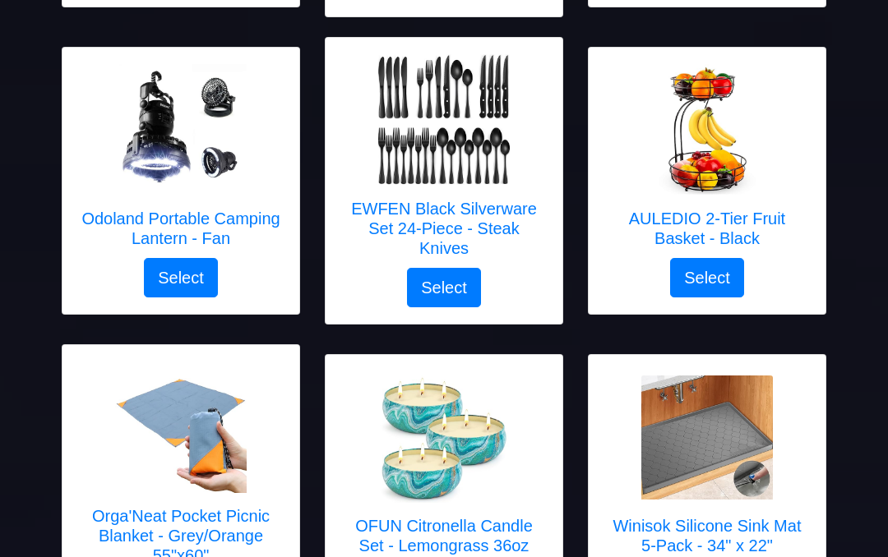
scroll to position [1755, 0]
click at [724, 222] on h5 "AULEDIO 2-Tier Fruit Basket - Black" at bounding box center [707, 229] width 204 height 39
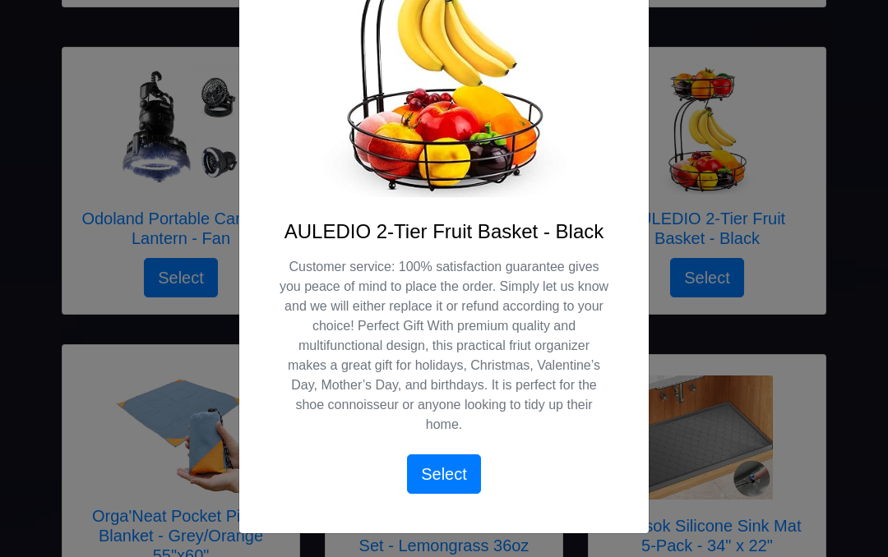
scroll to position [249, 0]
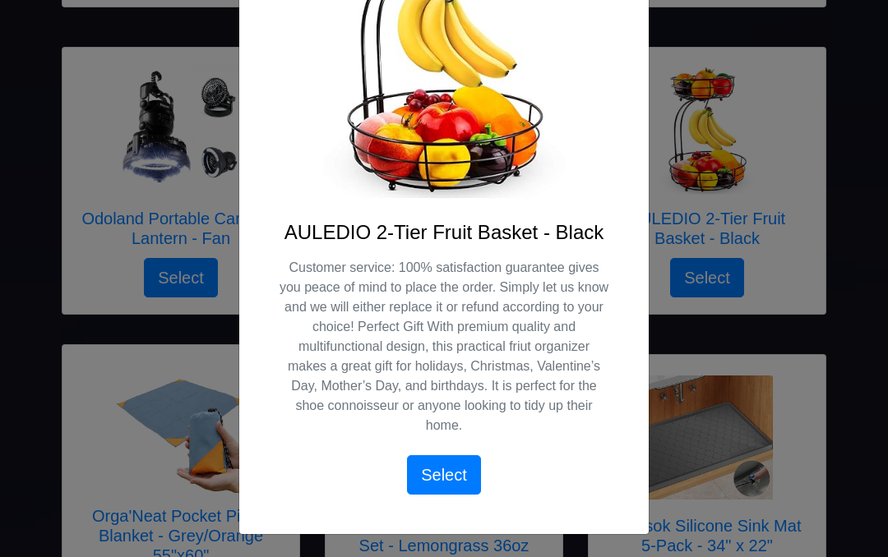
click at [14, 404] on div "X AULEDIO 2-Tier Fruit Basket - Black Customer service: 100% satisfaction guara…" at bounding box center [444, 278] width 888 height 557
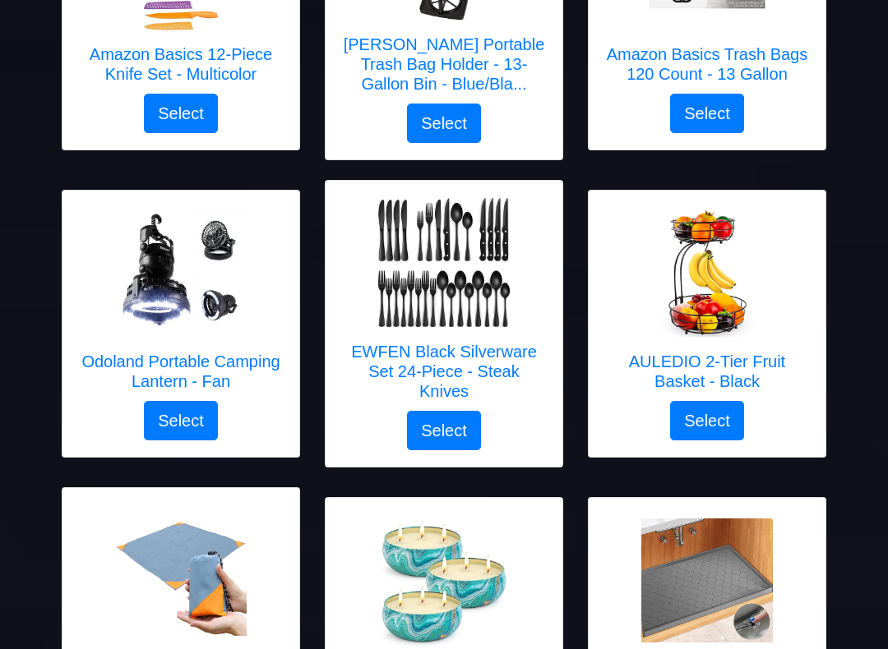
scroll to position [1617, 0]
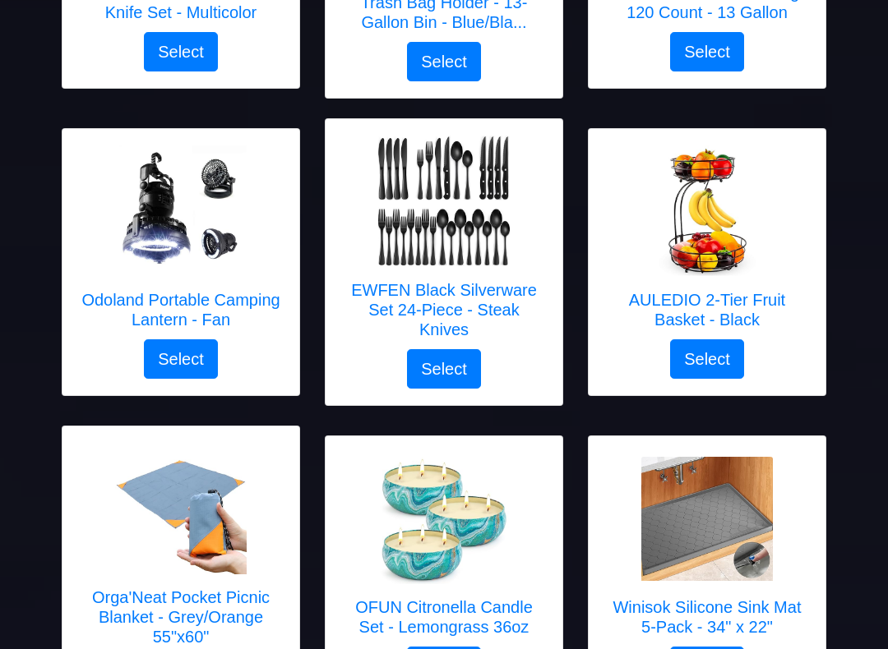
click at [714, 358] on button "Select" at bounding box center [707, 359] width 74 height 39
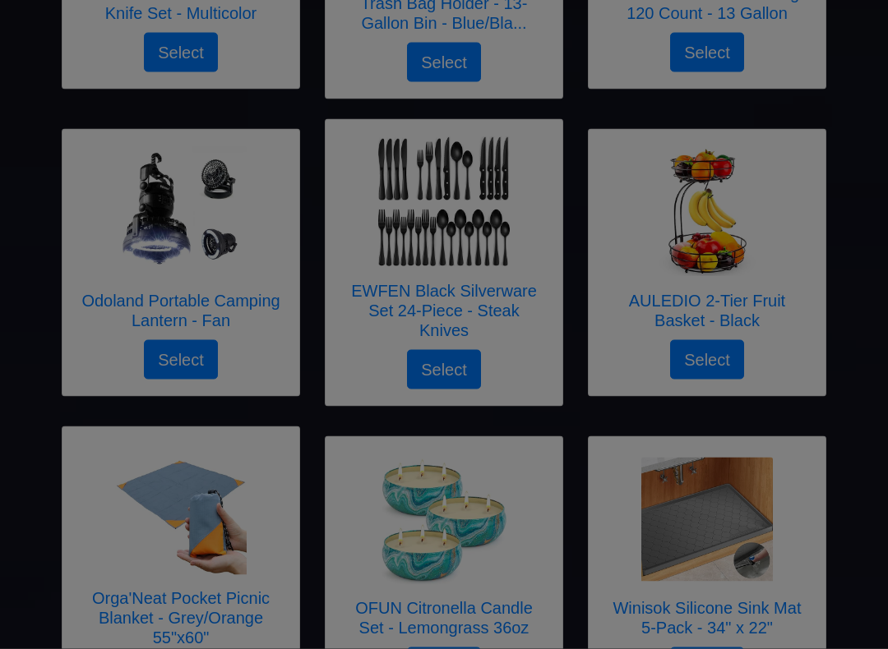
scroll to position [1675, 0]
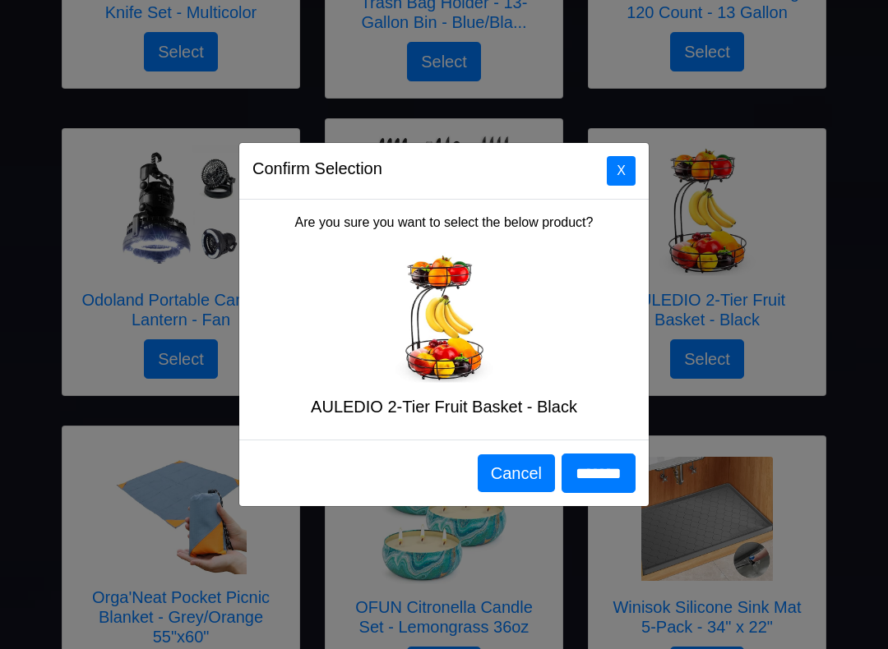
click at [597, 465] on input "*******" at bounding box center [598, 473] width 74 height 39
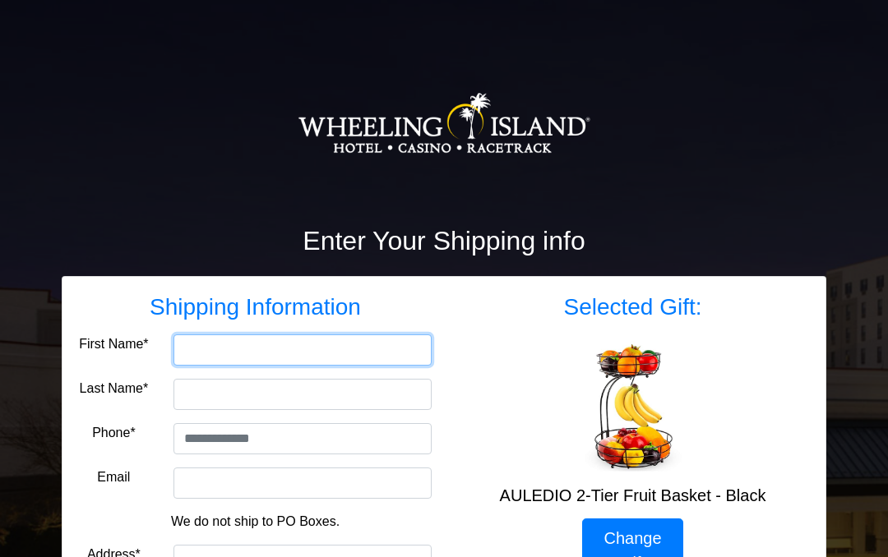
click at [265, 349] on input "First Name*" at bounding box center [302, 349] width 258 height 31
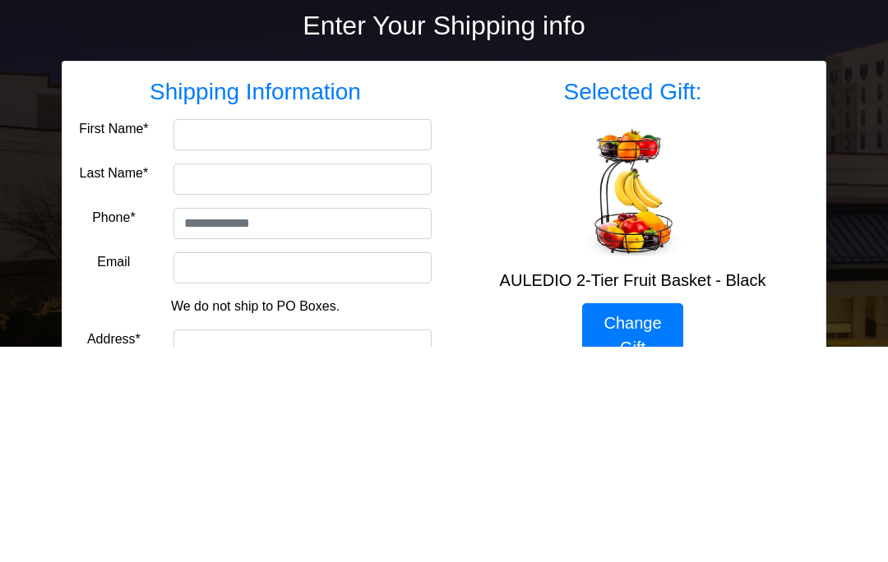
type input "******"
type input "*******"
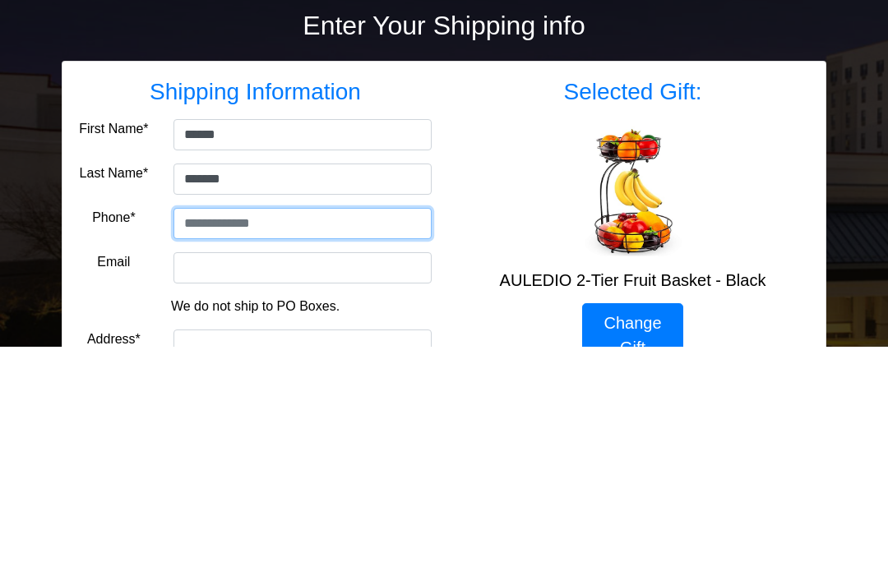
type input "**********"
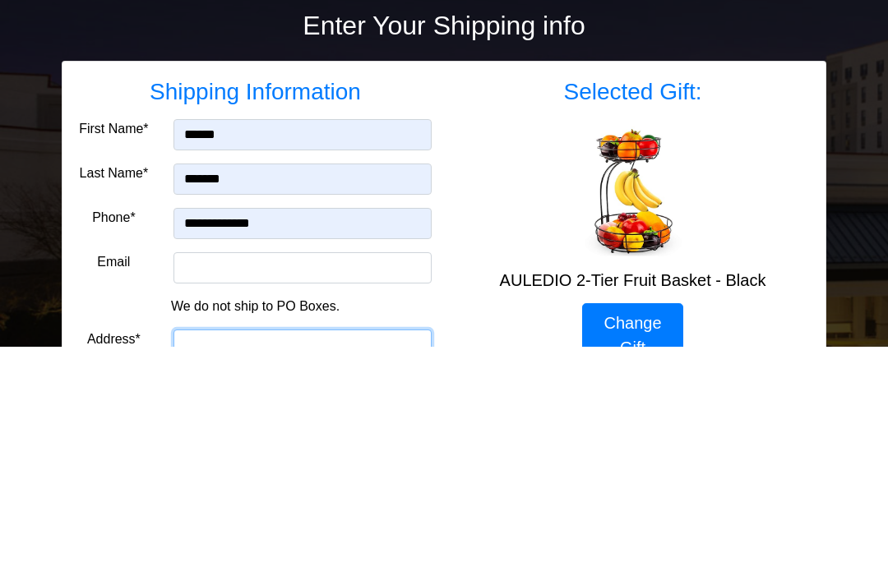
type input "**********"
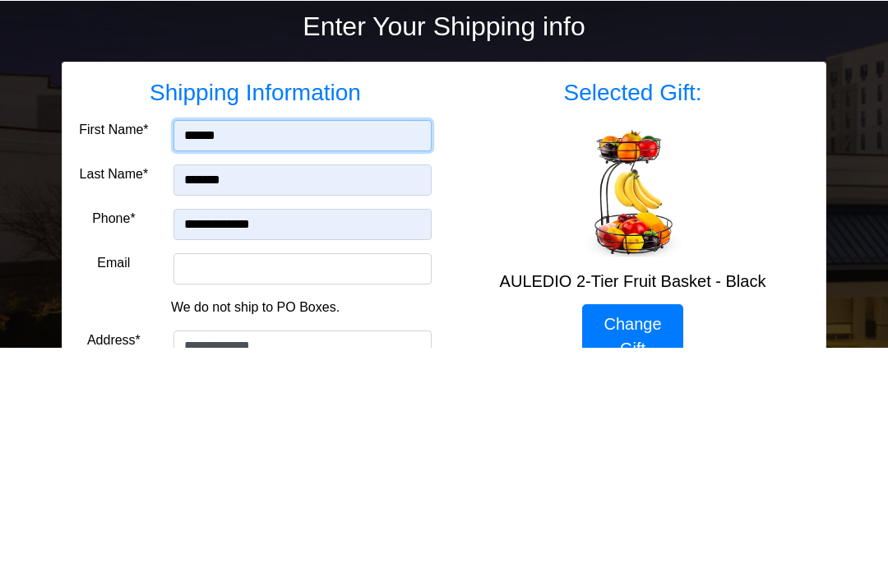
scroll to position [215, 0]
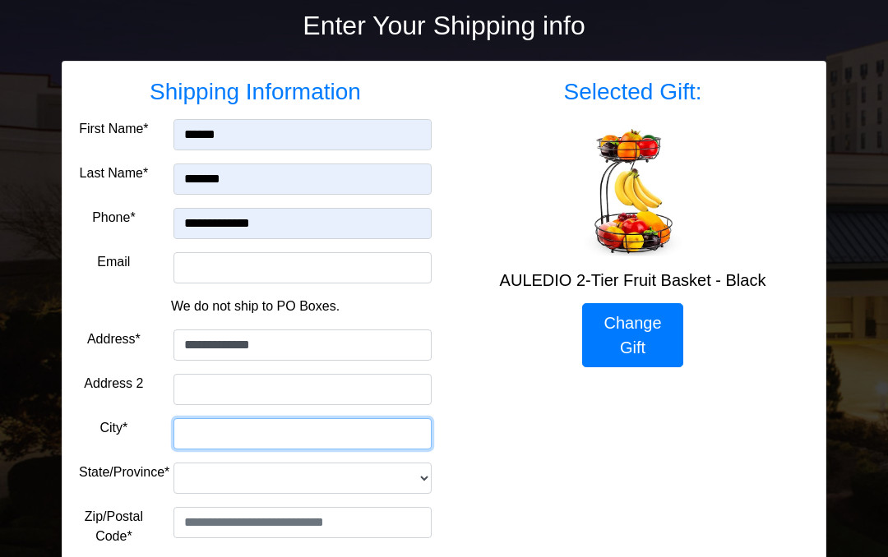
type input "*******"
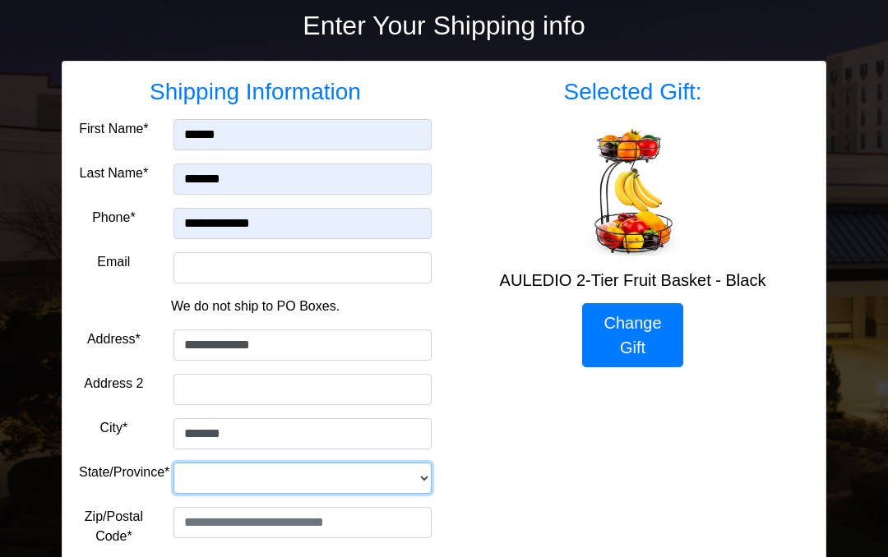
select select "**"
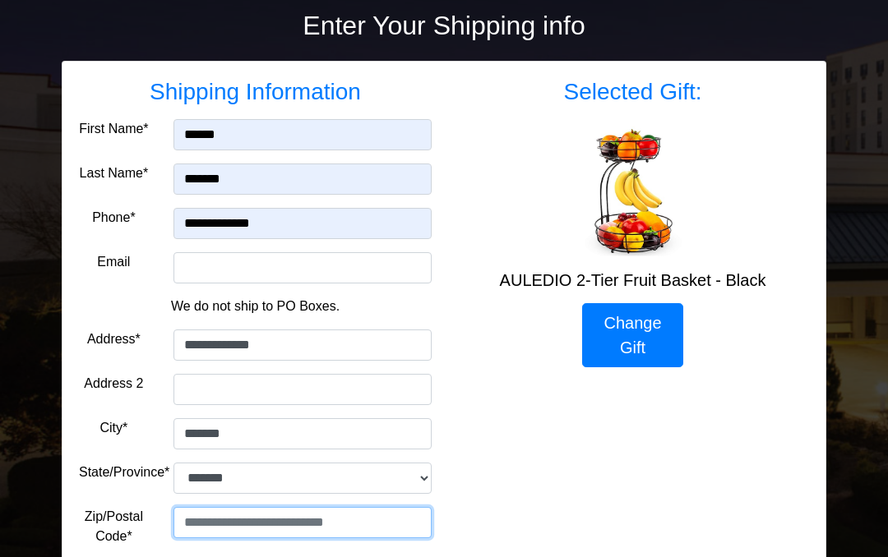
type input "*****"
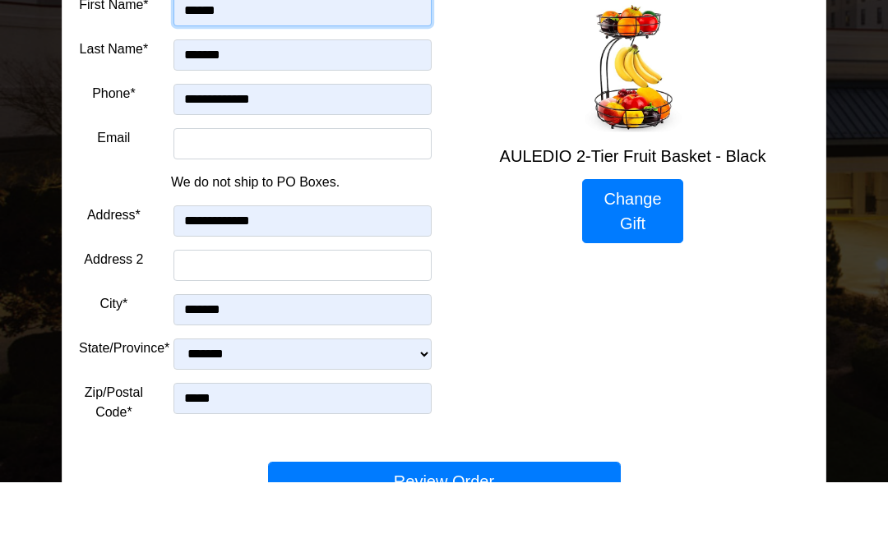
scroll to position [336, 0]
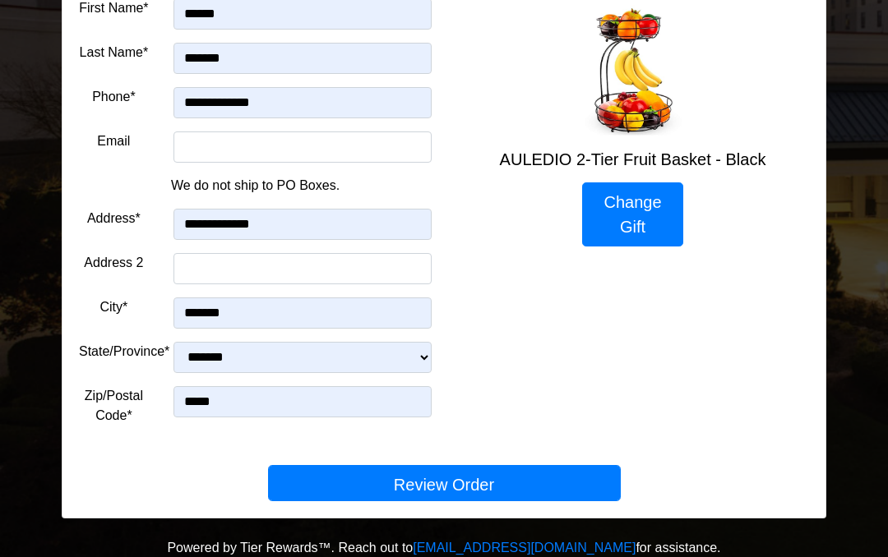
click at [517, 486] on button "Review Order" at bounding box center [444, 483] width 353 height 36
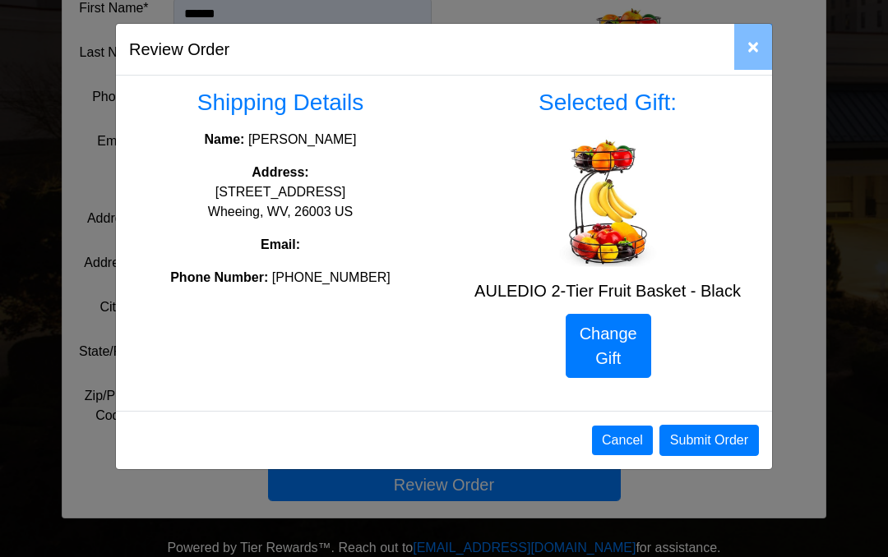
click at [724, 436] on button "Submit Order" at bounding box center [708, 440] width 99 height 31
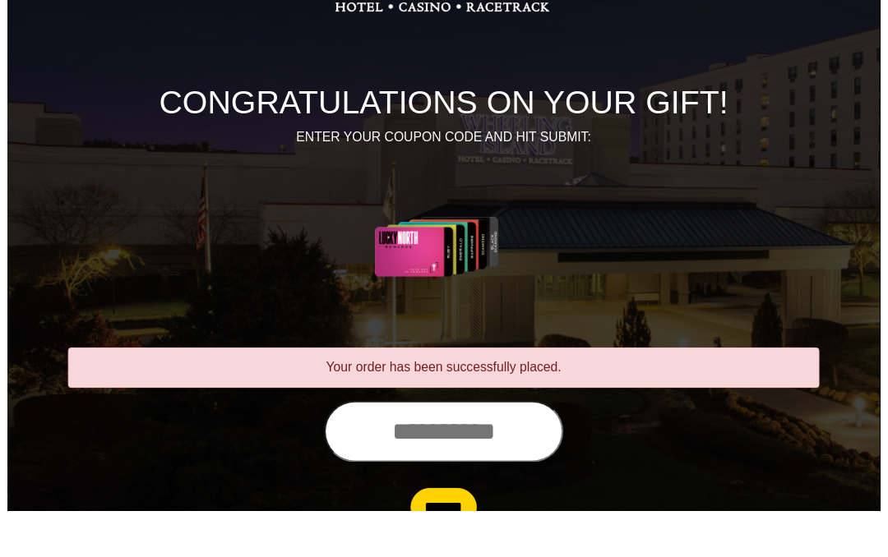
scroll to position [150, 0]
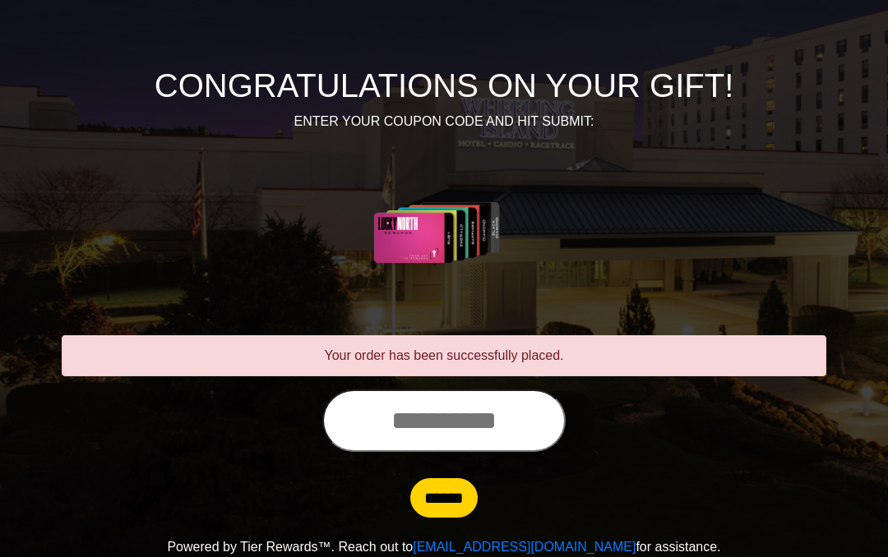
click at [435, 414] on input "text" at bounding box center [443, 421] width 243 height 62
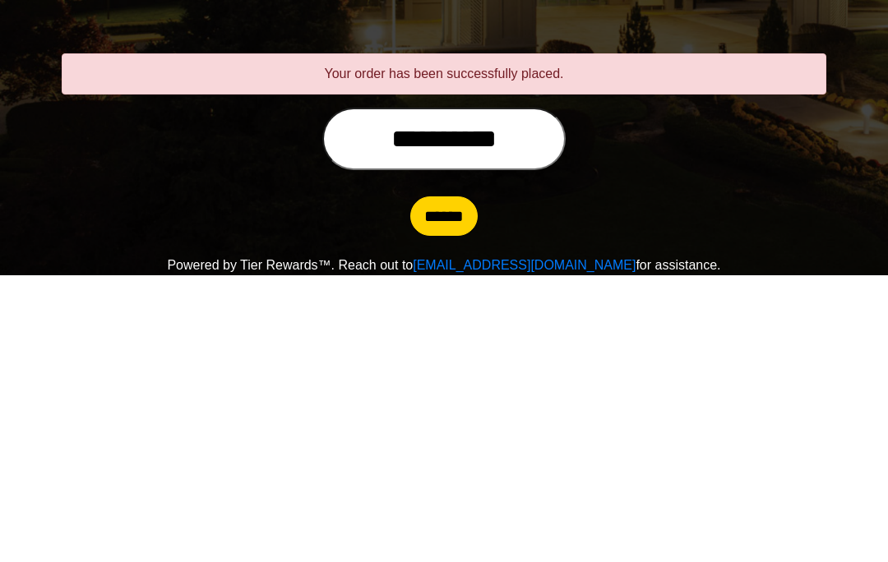
type input "**********"
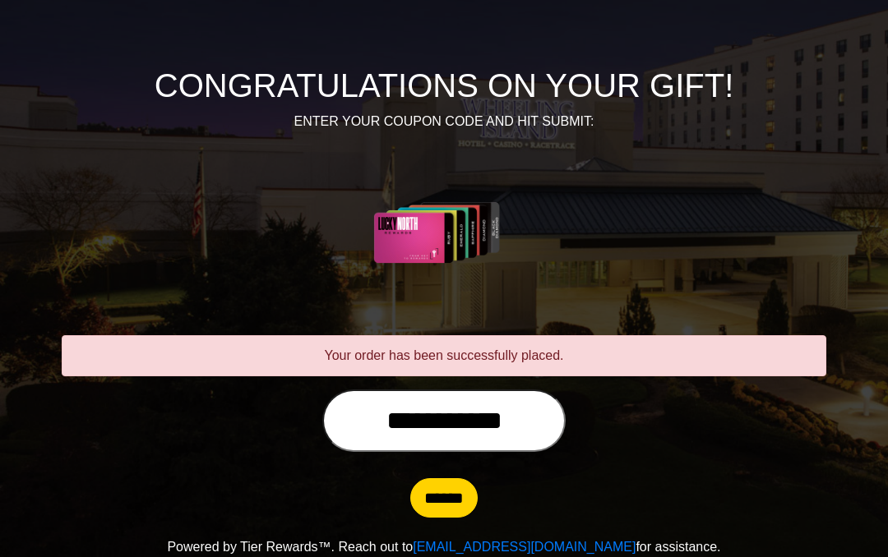
scroll to position [150, 0]
click at [469, 501] on input "******" at bounding box center [443, 497] width 67 height 39
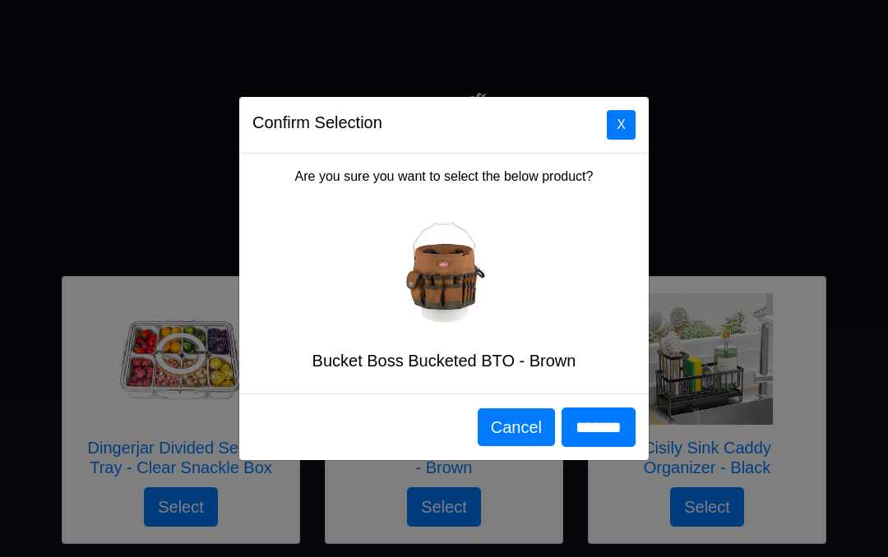
click at [632, 123] on button "X" at bounding box center [621, 125] width 29 height 30
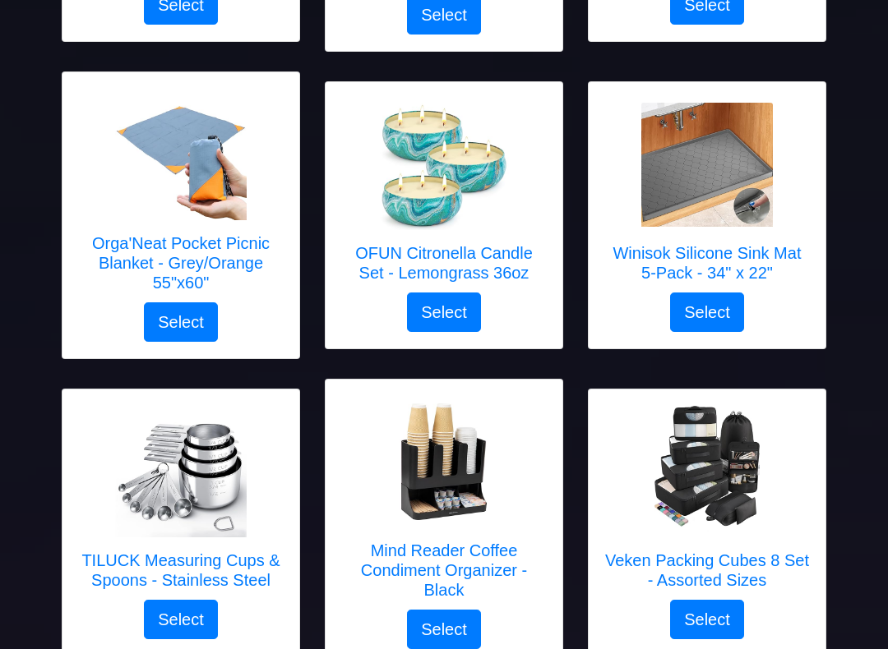
scroll to position [2048, 0]
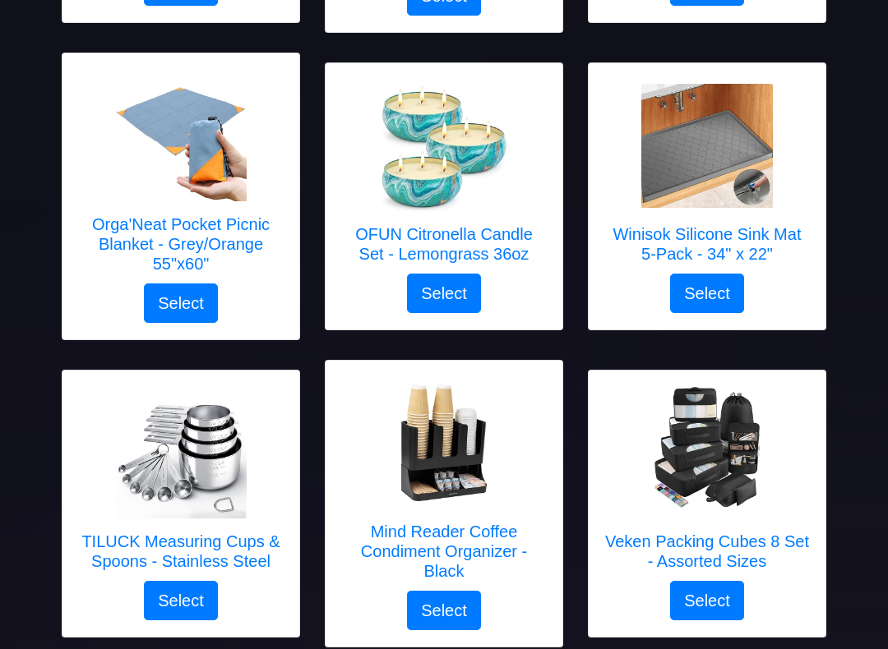
click at [451, 295] on button "Select" at bounding box center [444, 293] width 74 height 39
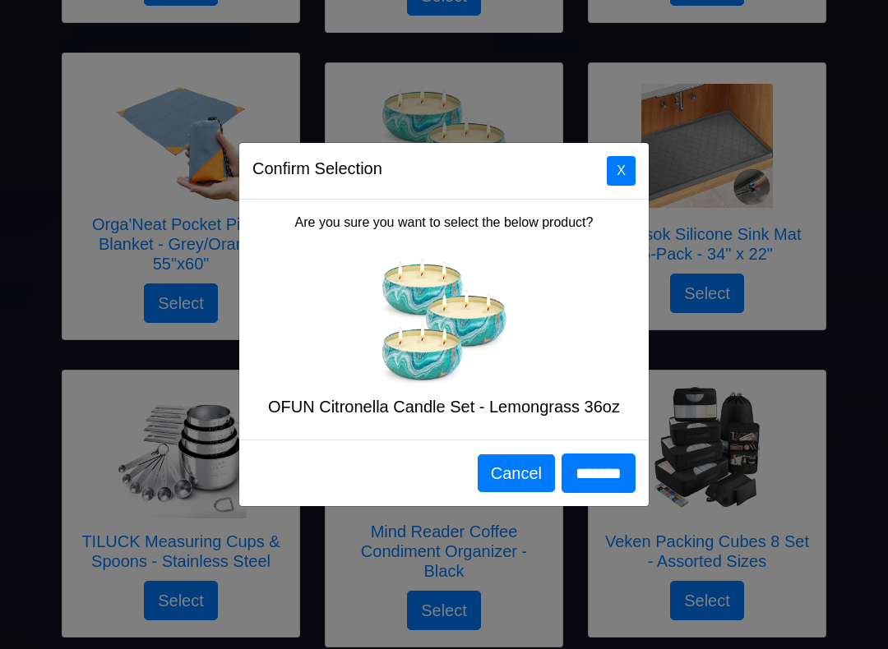
click at [607, 476] on input "*******" at bounding box center [598, 473] width 74 height 39
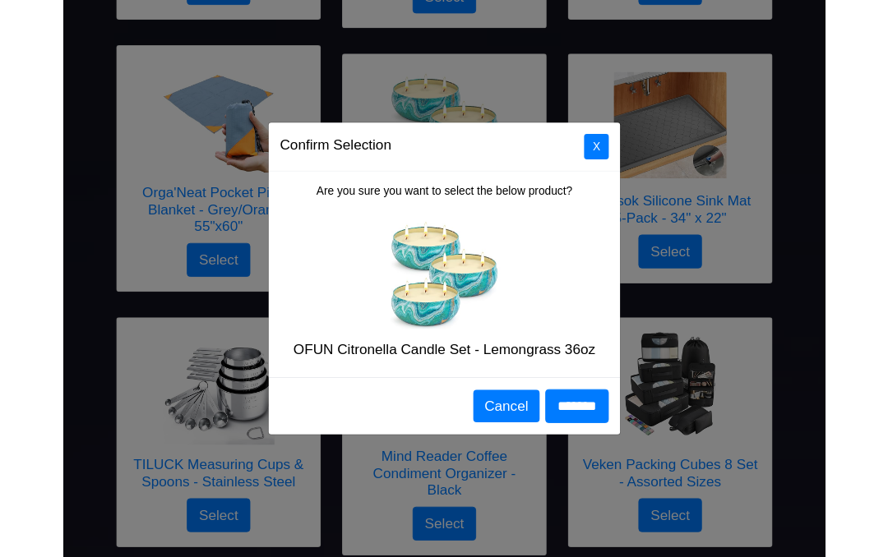
scroll to position [2094, 0]
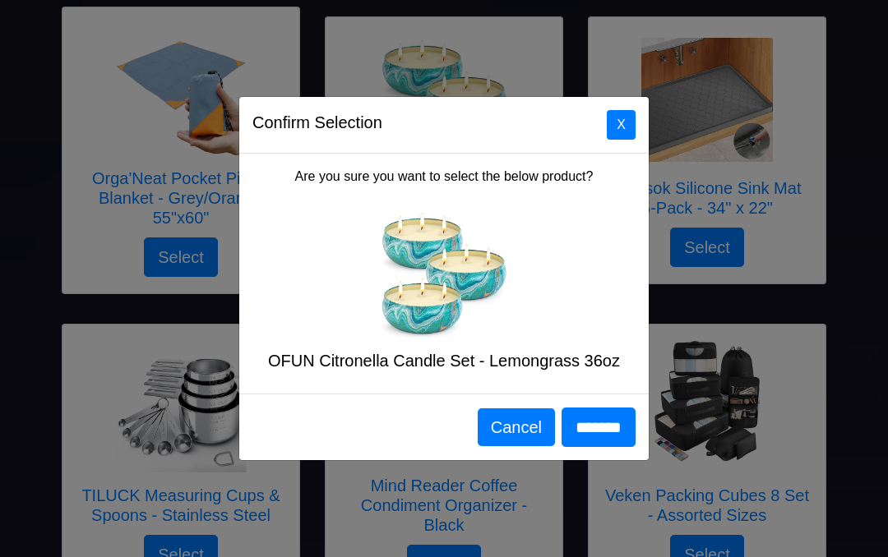
click at [497, 422] on button "Cancel" at bounding box center [515, 427] width 77 height 38
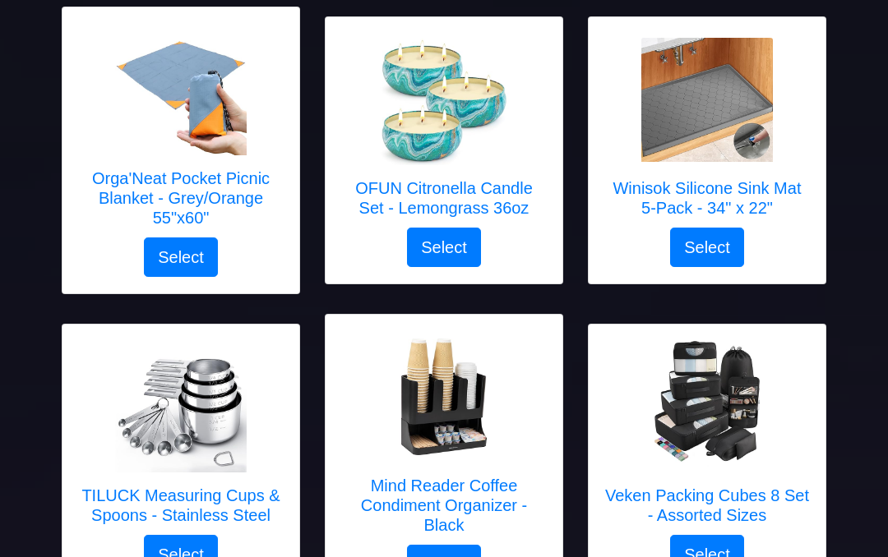
click at [445, 239] on button "Select" at bounding box center [444, 247] width 74 height 39
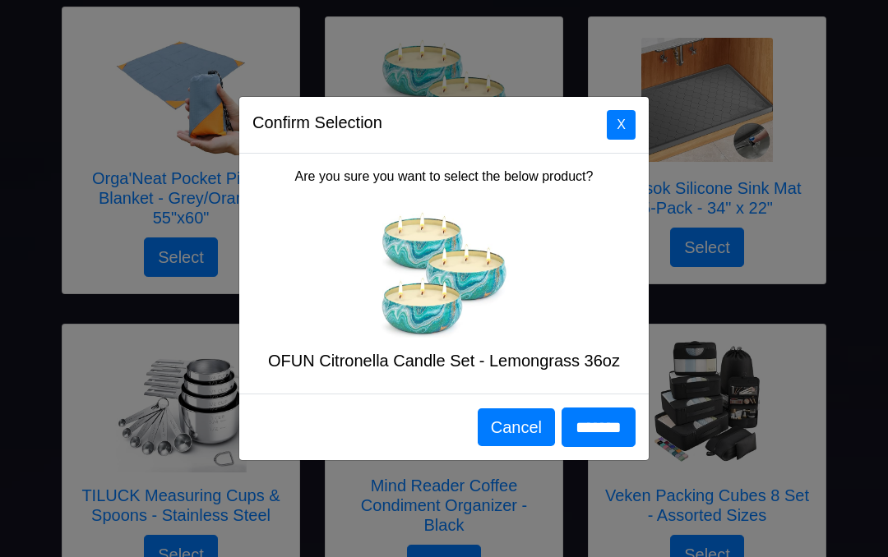
click at [624, 136] on button "X" at bounding box center [621, 125] width 29 height 30
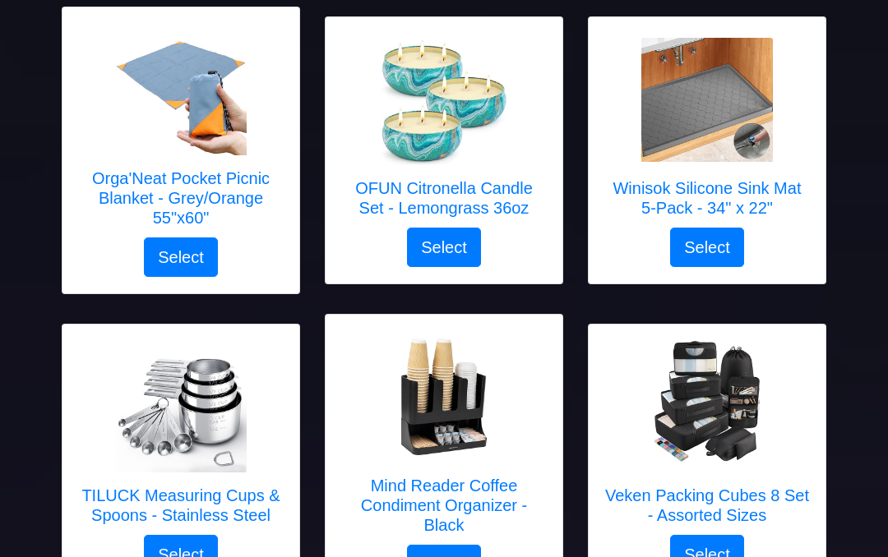
click at [454, 181] on h5 "OFUN Citronella Candle Set - Lemongrass 36oz" at bounding box center [444, 197] width 204 height 39
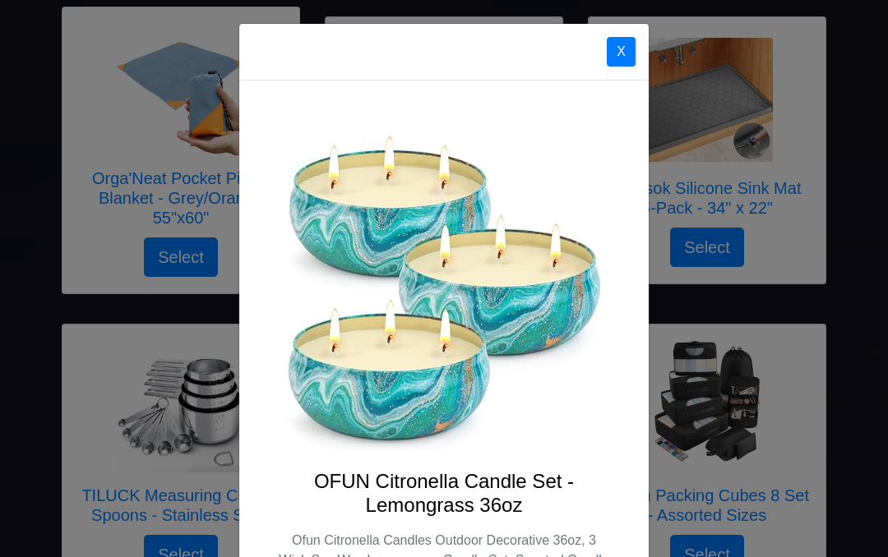
scroll to position [0, 0]
click at [617, 39] on button "X" at bounding box center [621, 52] width 29 height 30
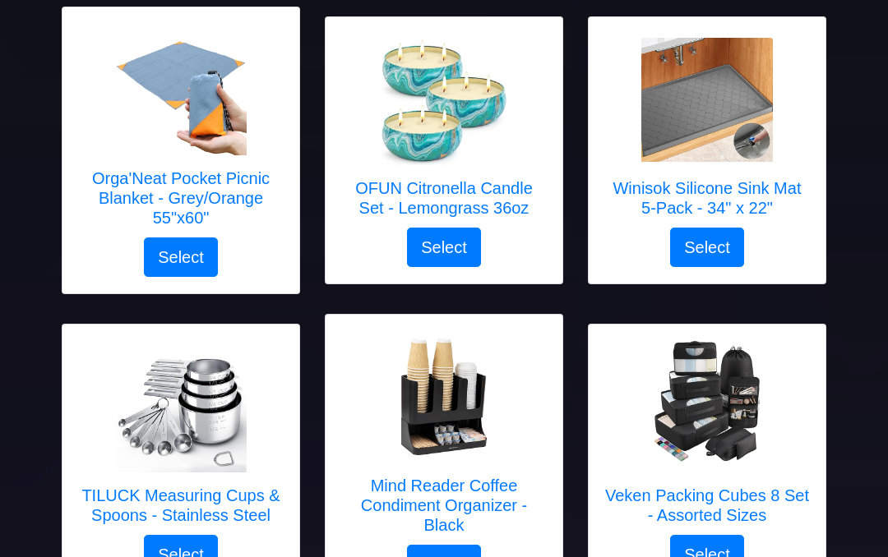
click at [454, 242] on button "Select" at bounding box center [444, 247] width 74 height 39
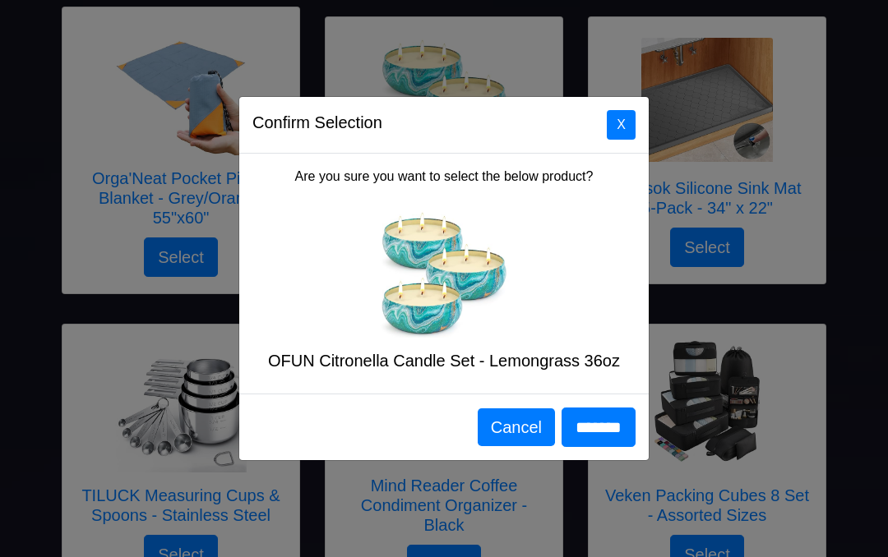
click at [609, 429] on input "*******" at bounding box center [598, 427] width 74 height 39
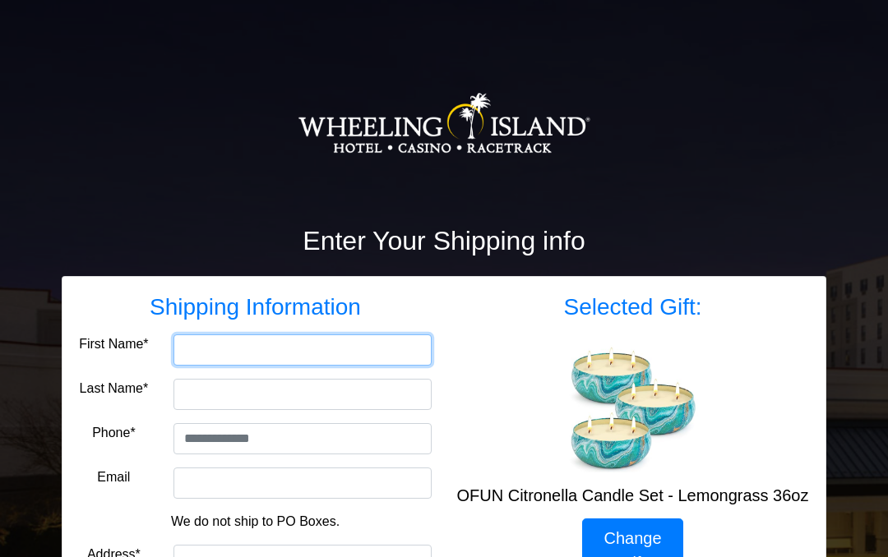
click at [269, 352] on input "First Name*" at bounding box center [302, 349] width 258 height 31
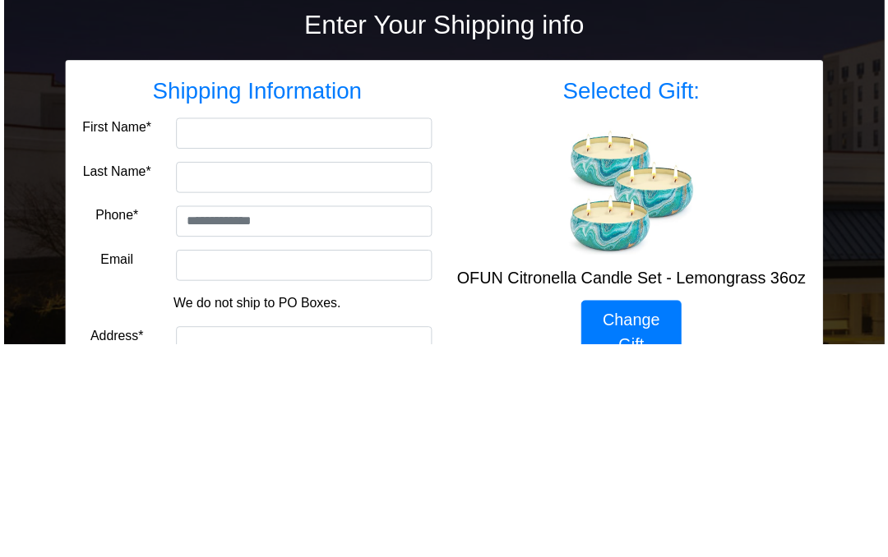
scroll to position [215, 0]
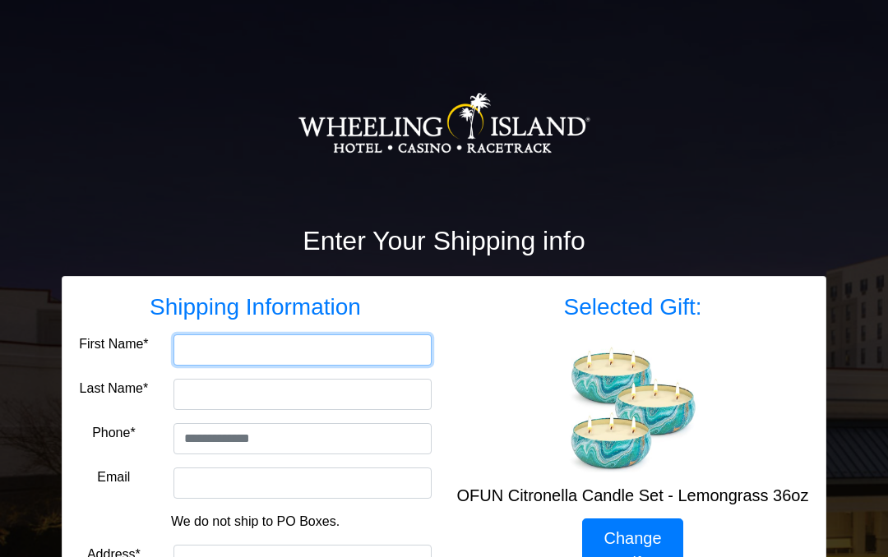
click at [265, 350] on input "First Name*" at bounding box center [302, 349] width 258 height 31
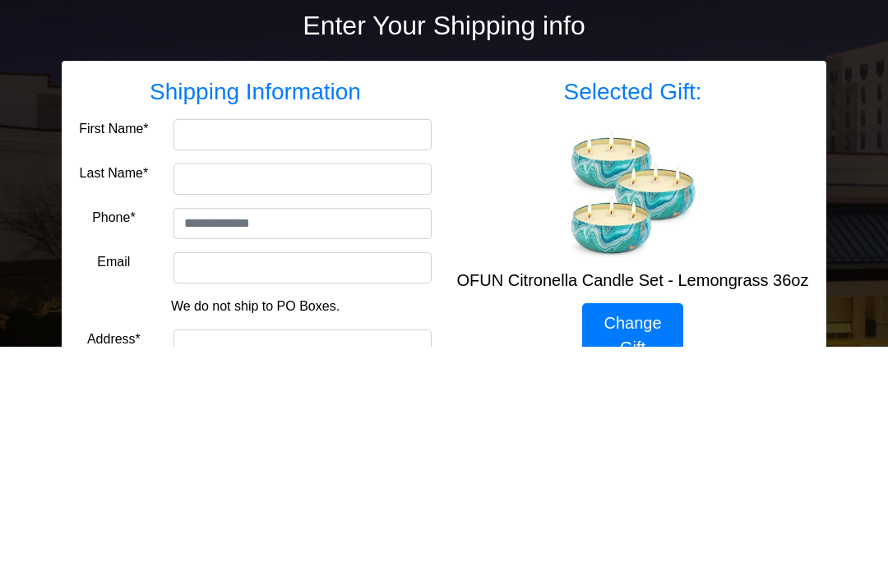
type input "******"
type input "*******"
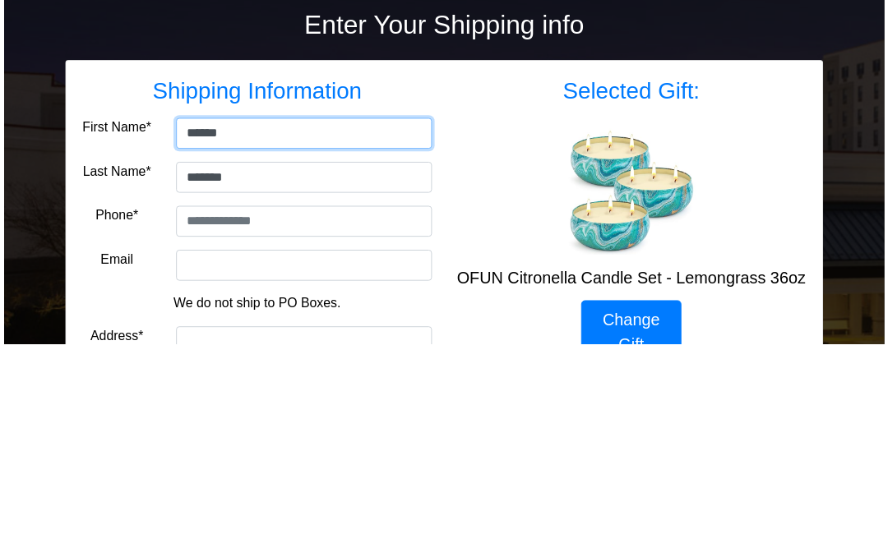
scroll to position [215, 0]
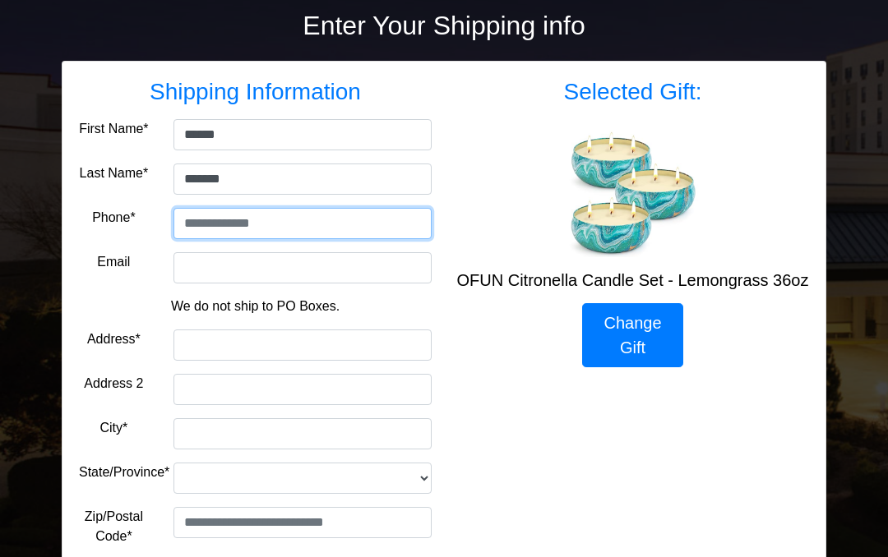
type input "**********"
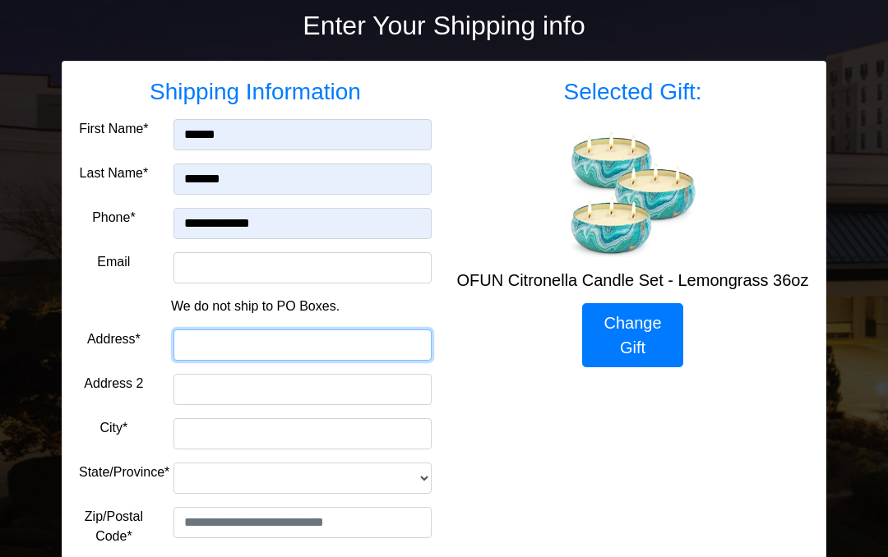
type input "**********"
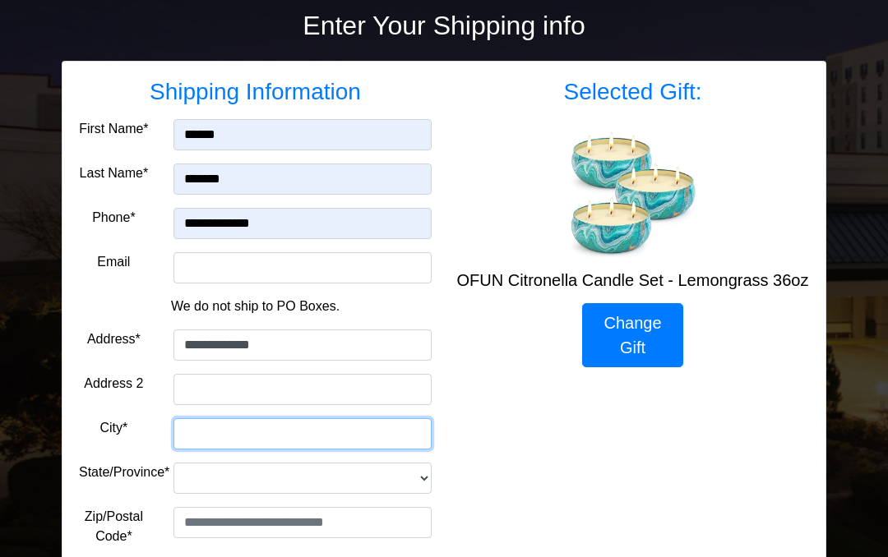
type input "*******"
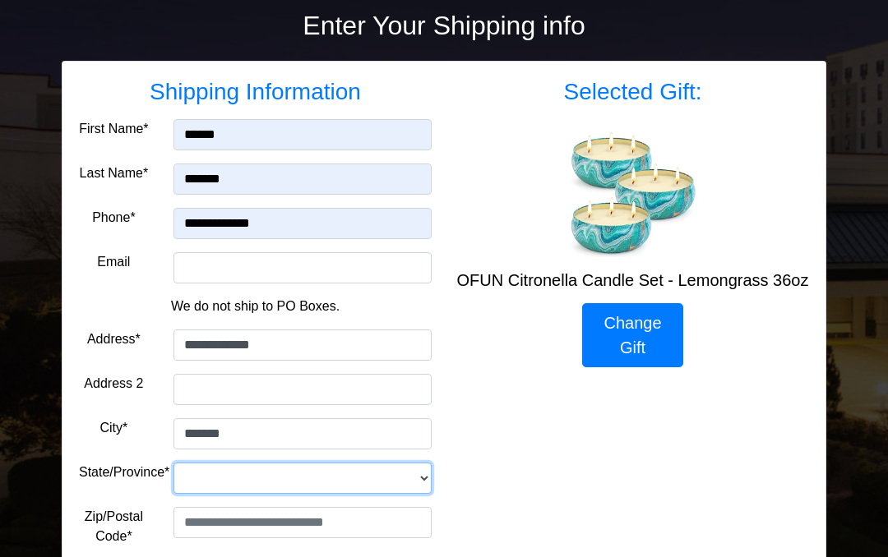
select select "**"
type input "*****"
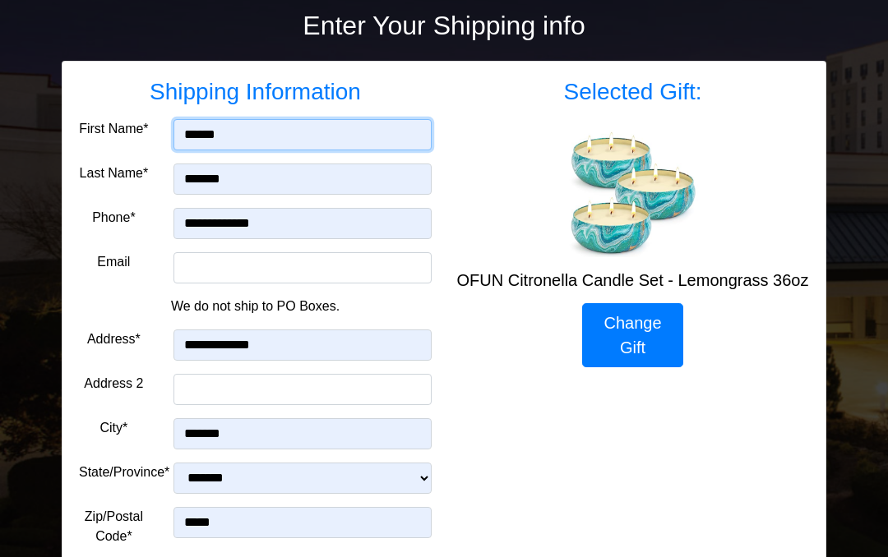
scroll to position [336, 0]
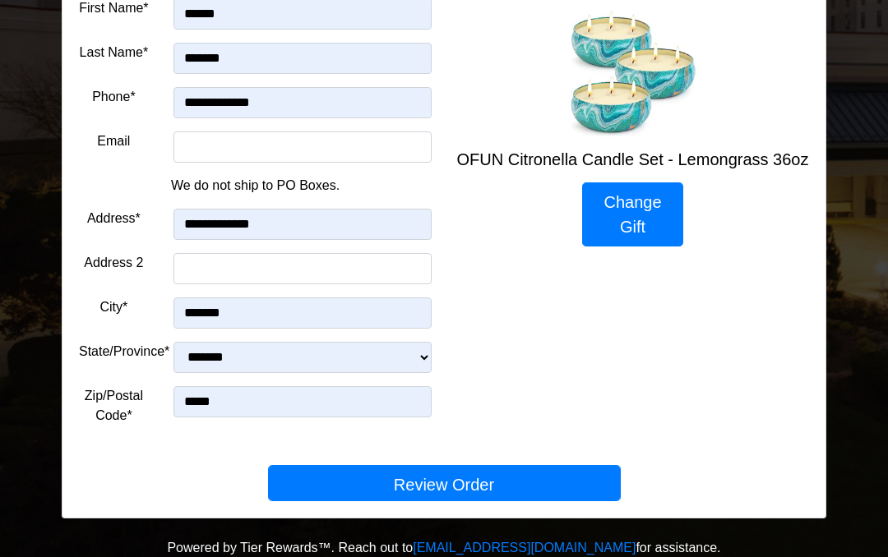
click at [455, 486] on button "Review Order" at bounding box center [444, 483] width 353 height 36
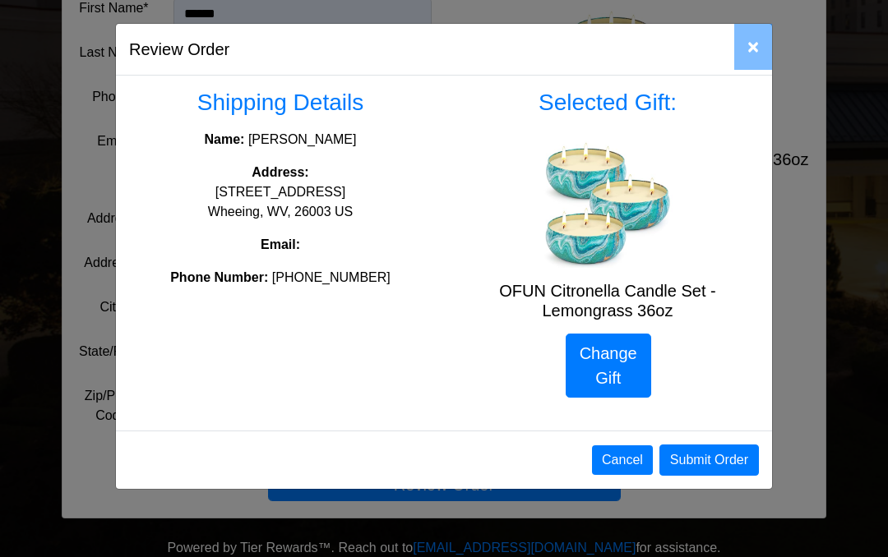
click at [718, 457] on button "Submit Order" at bounding box center [708, 460] width 99 height 31
